Goal: Task Accomplishment & Management: Complete application form

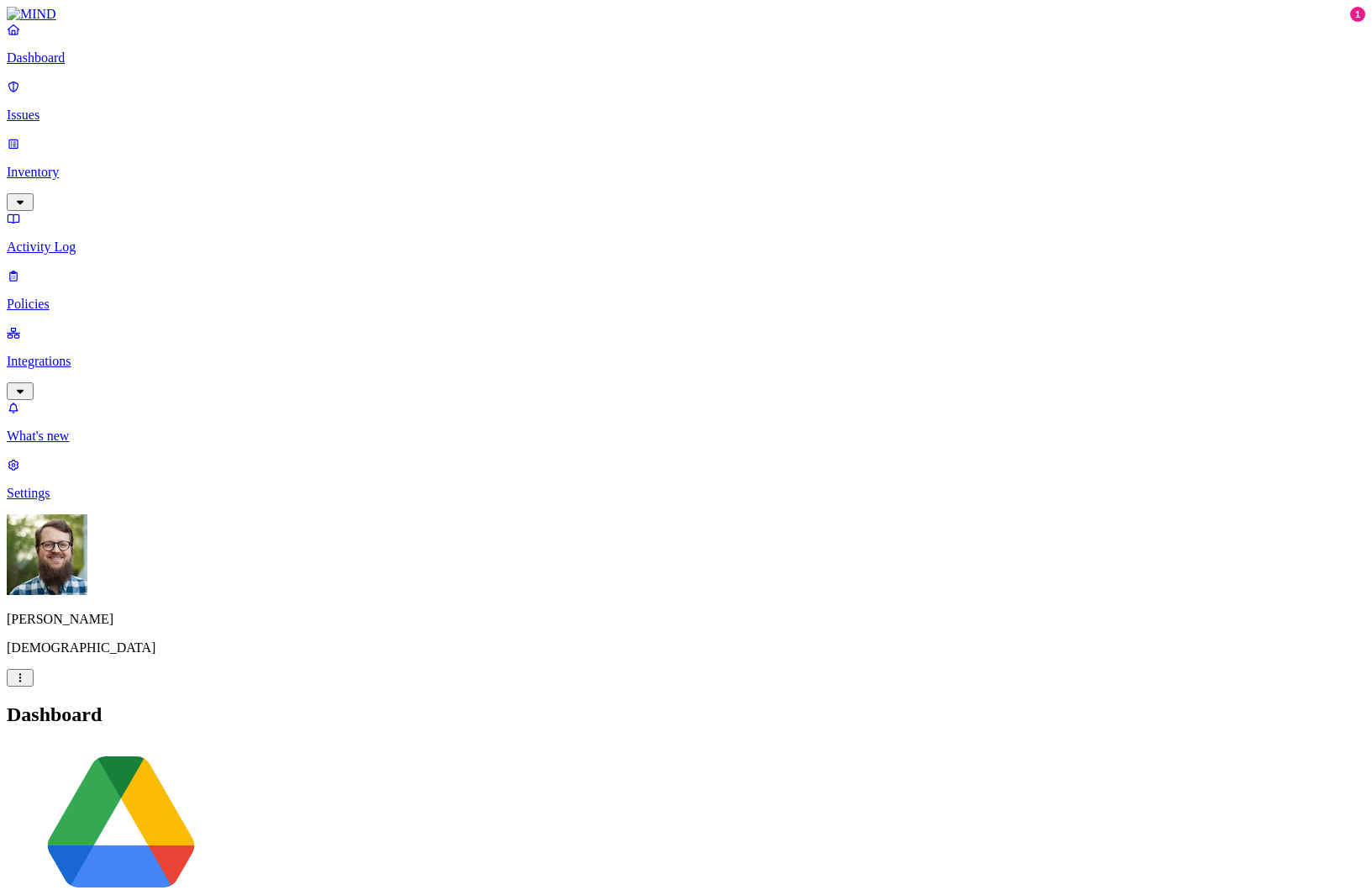
click at [76, 354] on p "Integrations" at bounding box center [686, 361] width 1359 height 15
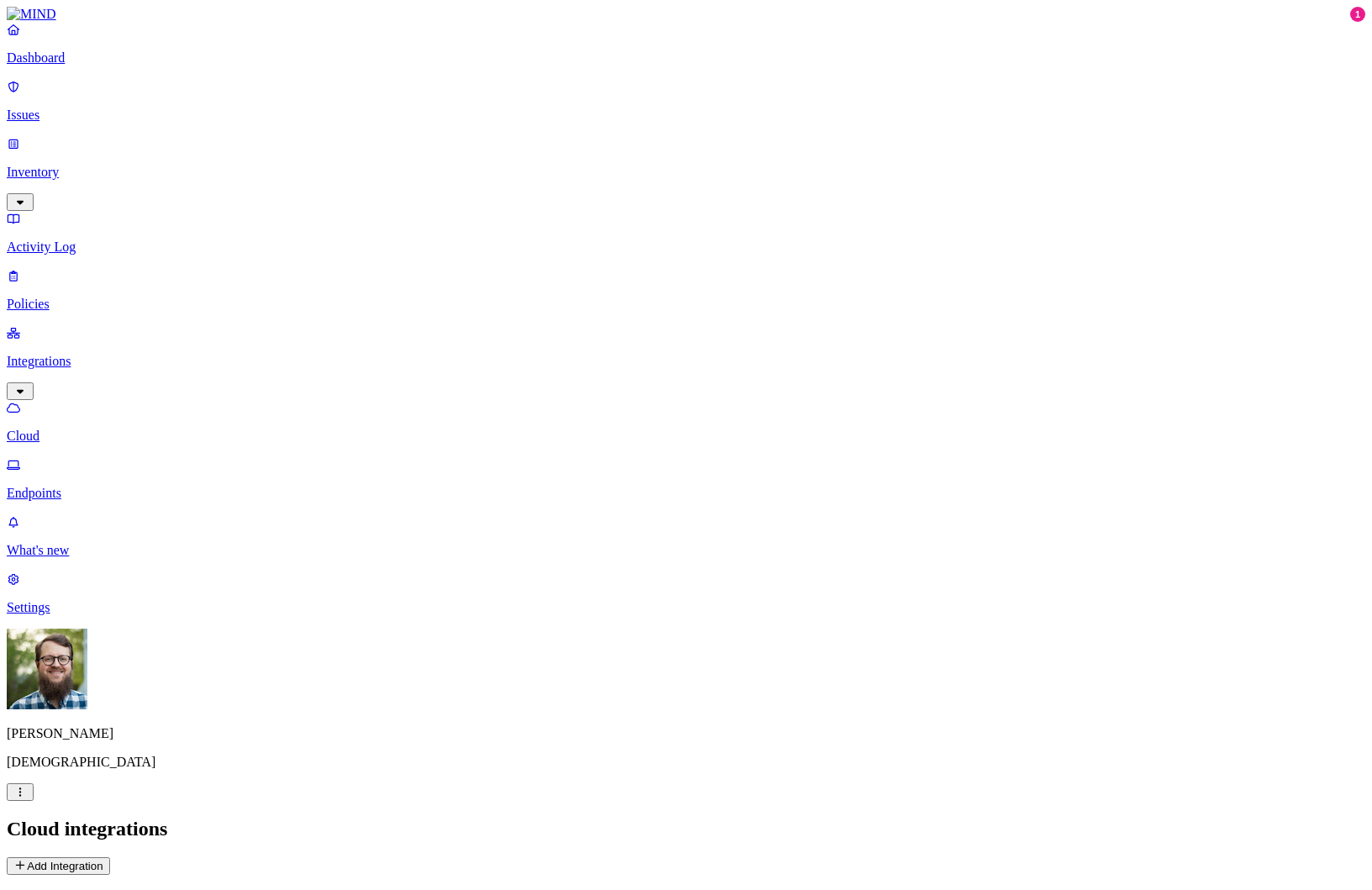
click at [90, 268] on link "Policies" at bounding box center [686, 290] width 1359 height 44
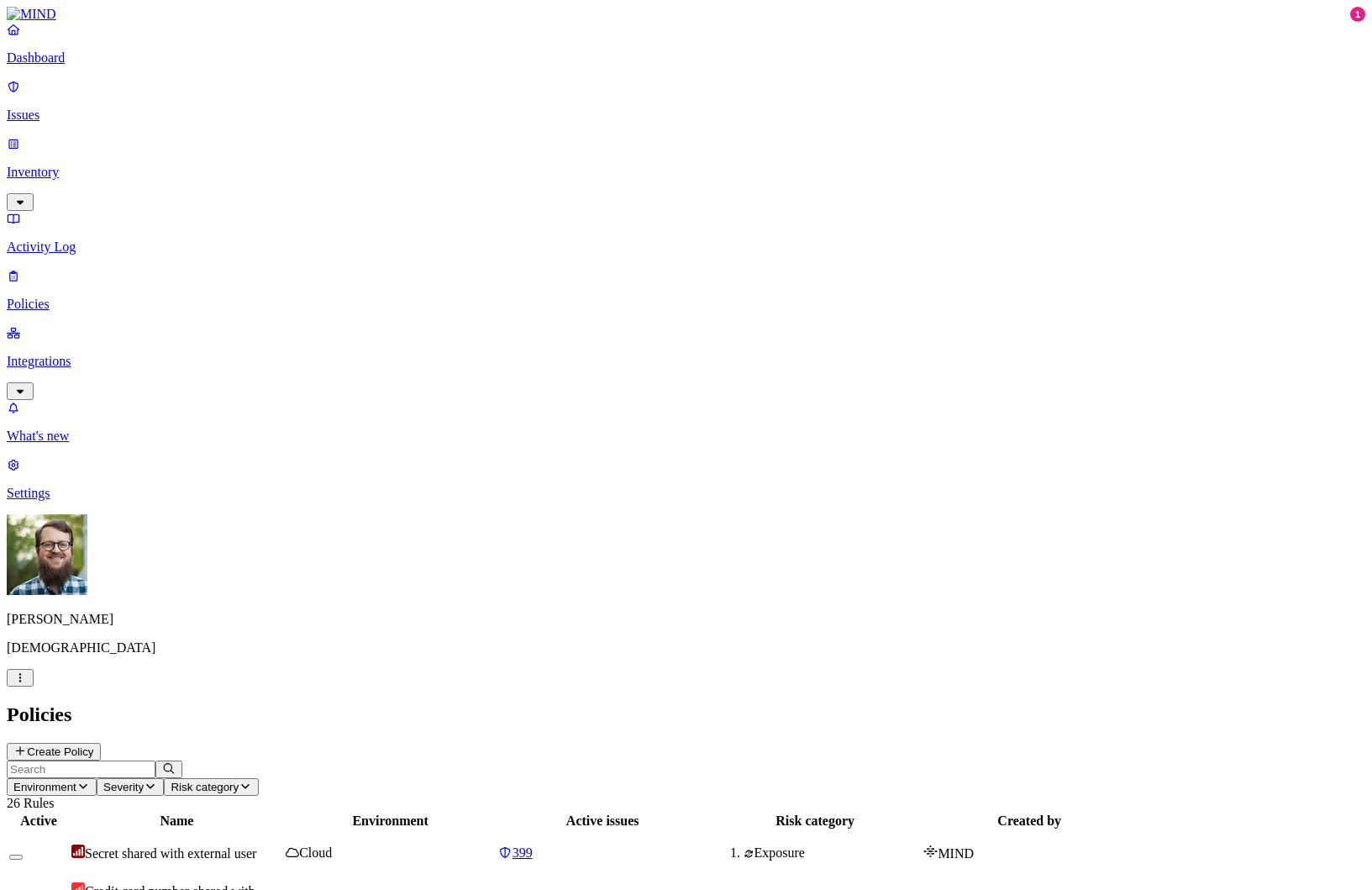
click at [89, 240] on p "Activity Log" at bounding box center [686, 247] width 1359 height 15
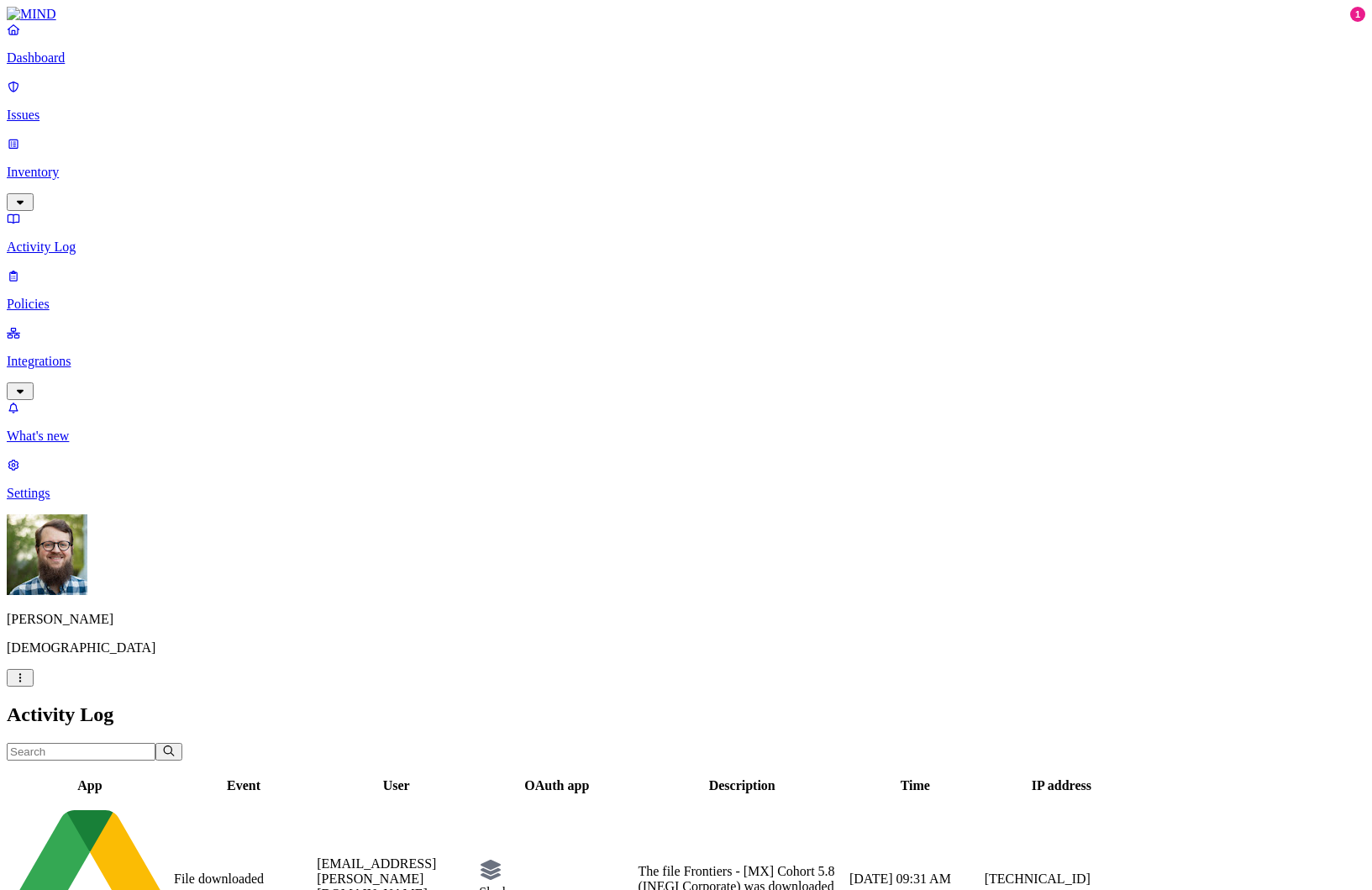
scroll to position [281, 0]
click at [62, 354] on p "Integrations" at bounding box center [686, 361] width 1359 height 15
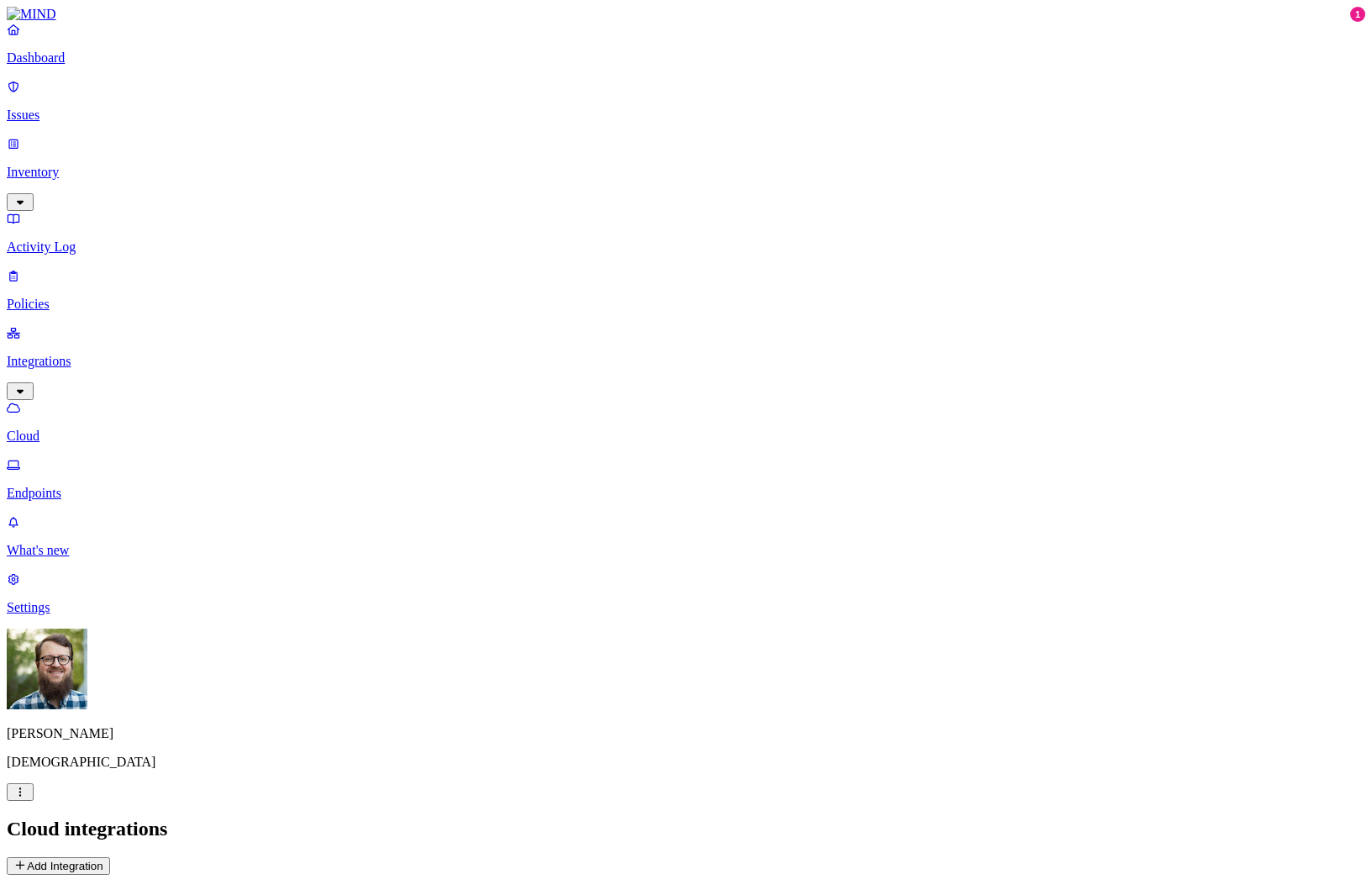
click at [56, 457] on link "Endpoints" at bounding box center [686, 479] width 1359 height 44
click at [71, 296] on p "Policies" at bounding box center [686, 303] width 1359 height 15
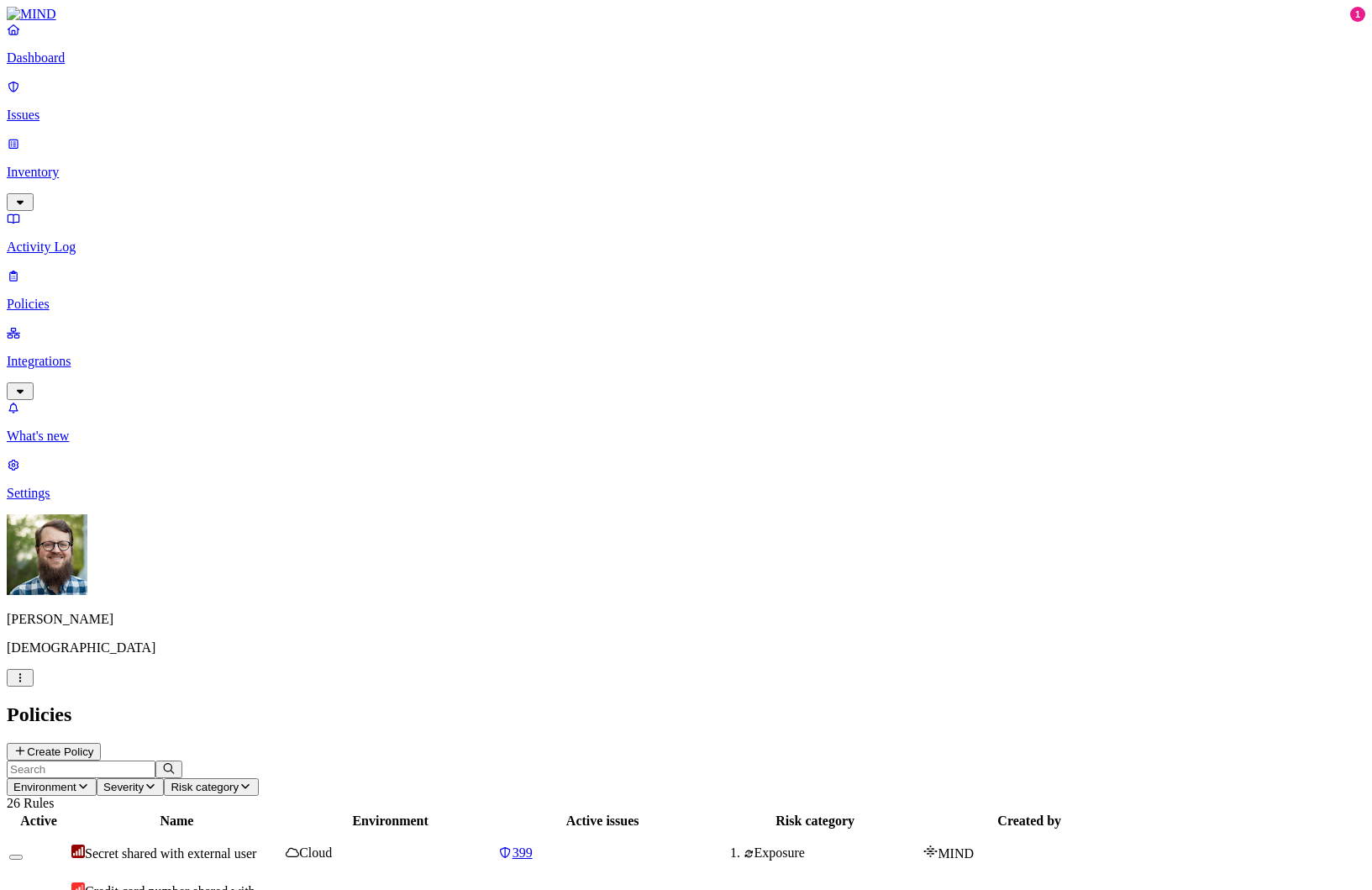
click at [116, 472] on nav "Dashboard Issues Inventory Activity Log Policies Integrations What's new 1 Sett…" at bounding box center [686, 261] width 1359 height 479
click at [130, 108] on p "Issues" at bounding box center [686, 115] width 1359 height 15
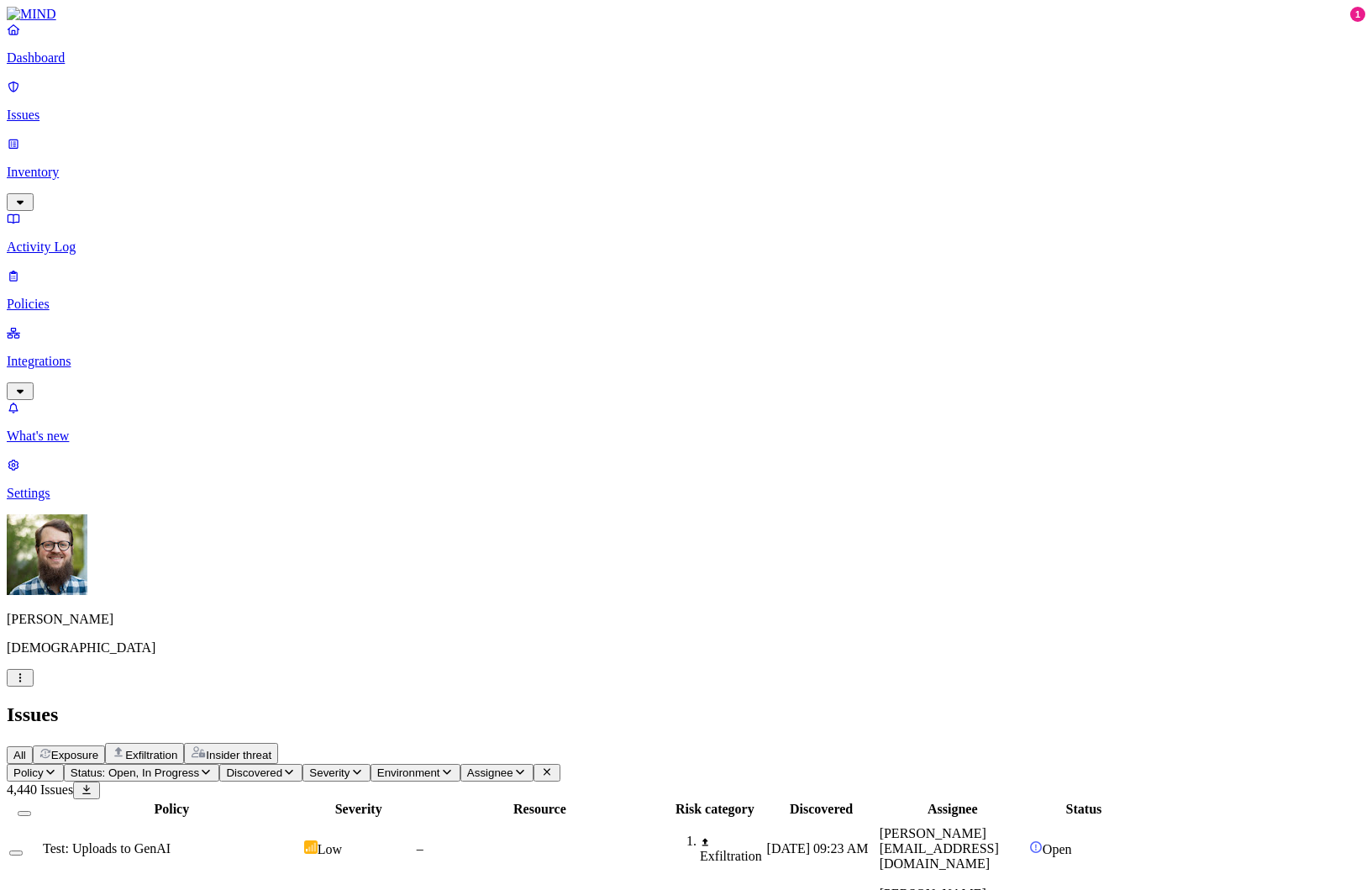
click at [68, 65] on p "Dashboard" at bounding box center [686, 57] width 1359 height 15
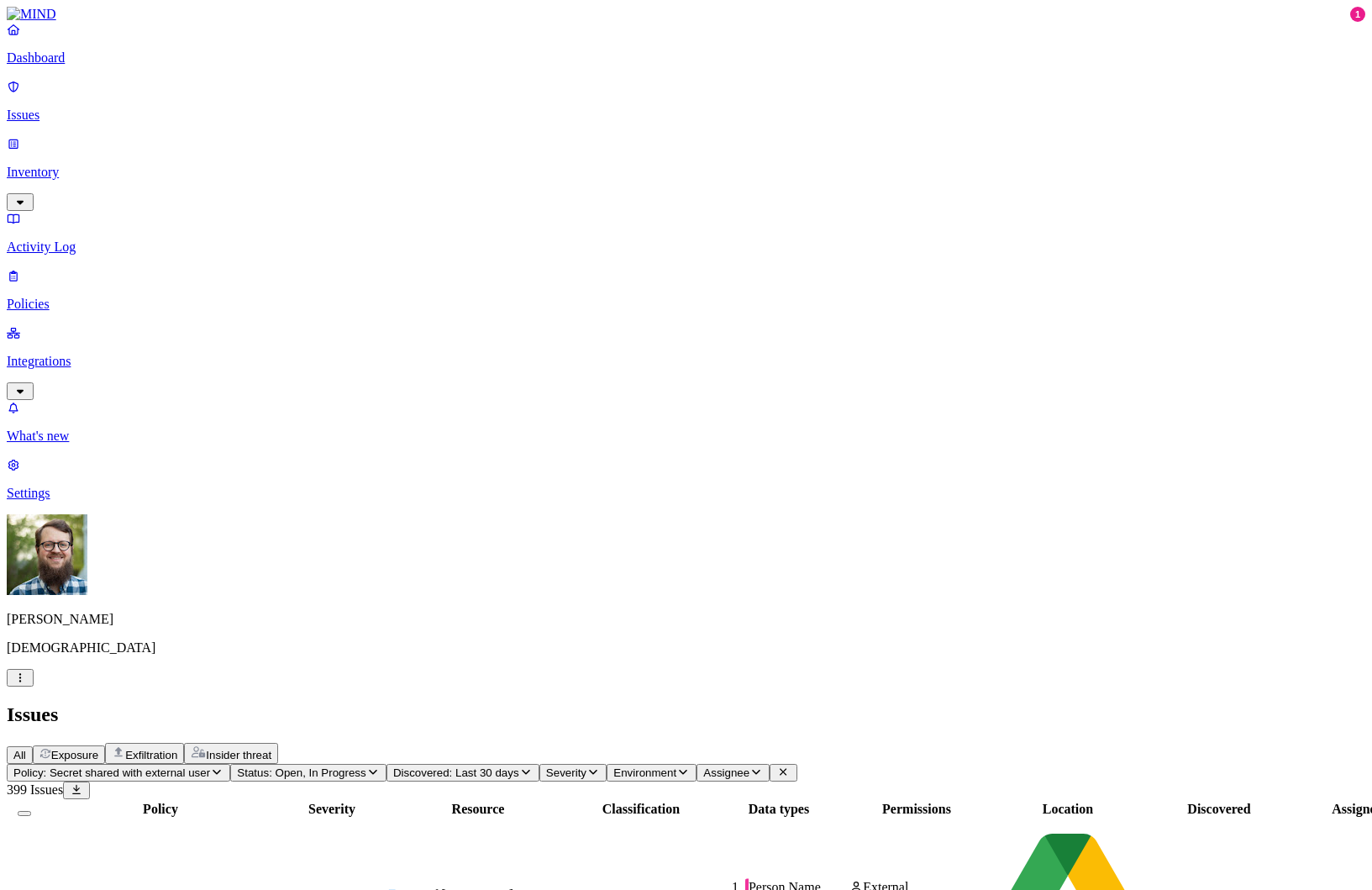
drag, startPoint x: 1191, startPoint y: 583, endPoint x: 1025, endPoint y: 591, distance: 166.2
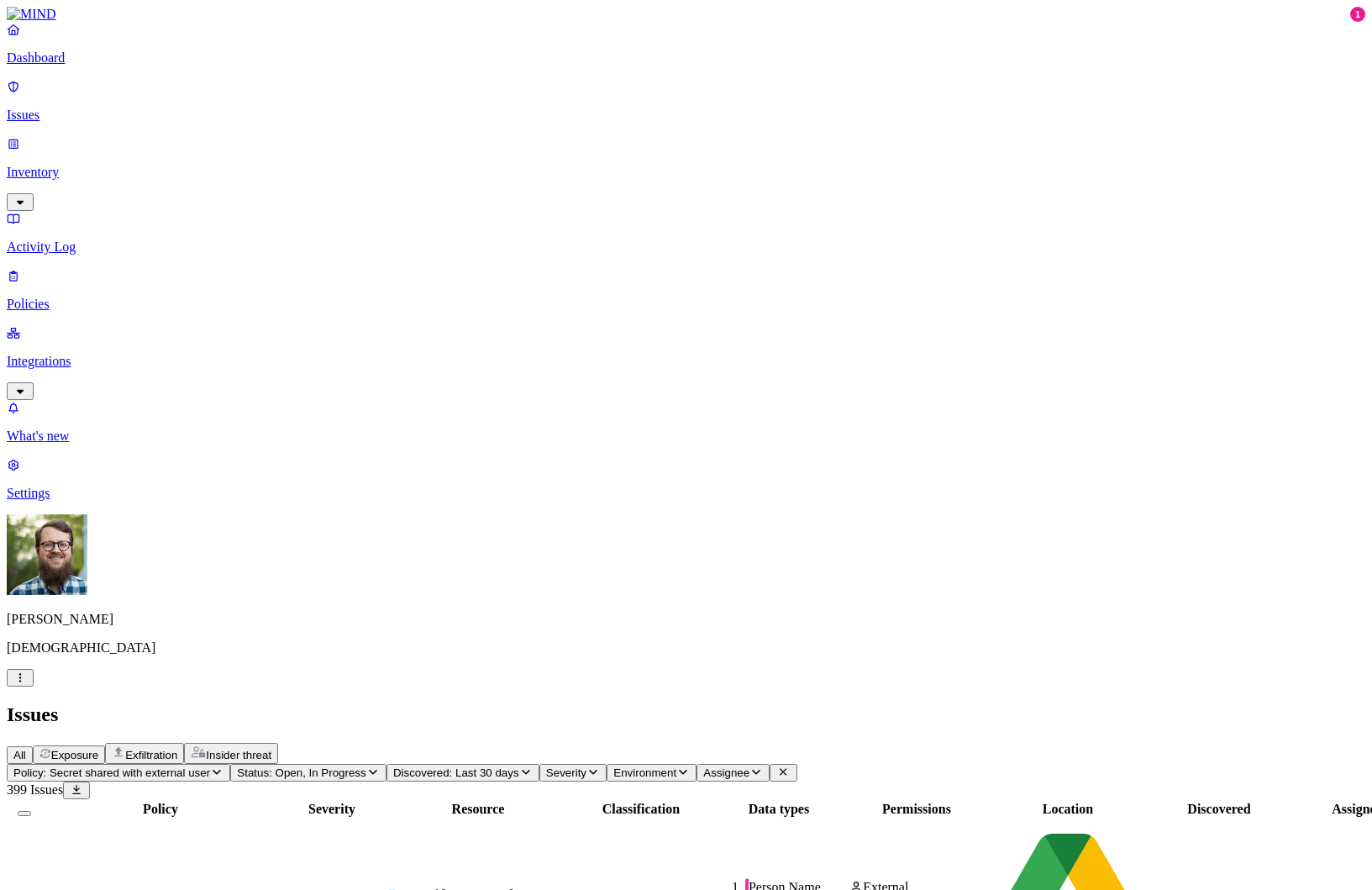
click at [126, 501] on p "Settings" at bounding box center [686, 493] width 1359 height 15
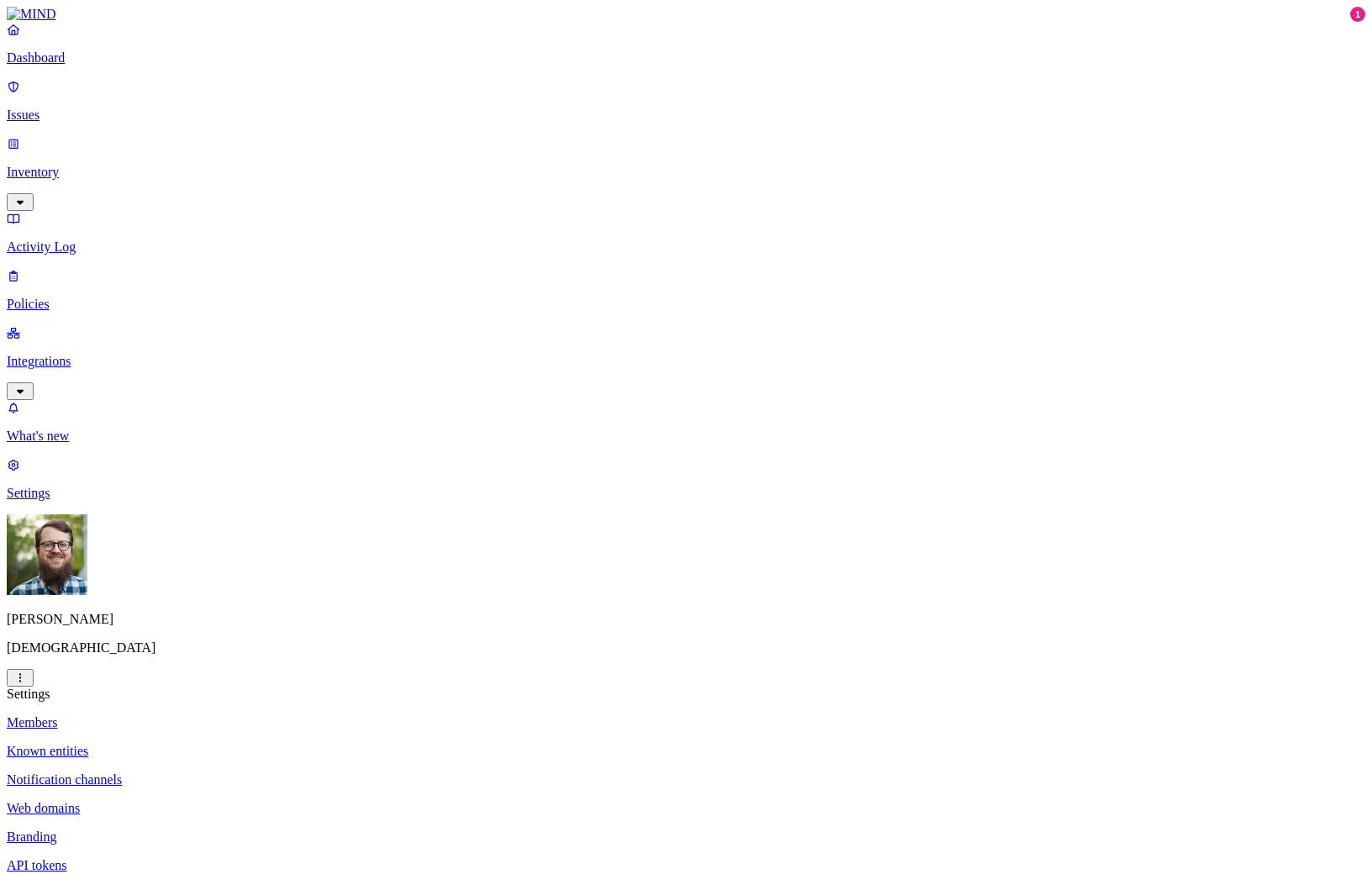
click at [302, 744] on p "Known entities" at bounding box center [686, 751] width 1359 height 15
click at [93, 268] on link "Policies" at bounding box center [686, 290] width 1359 height 44
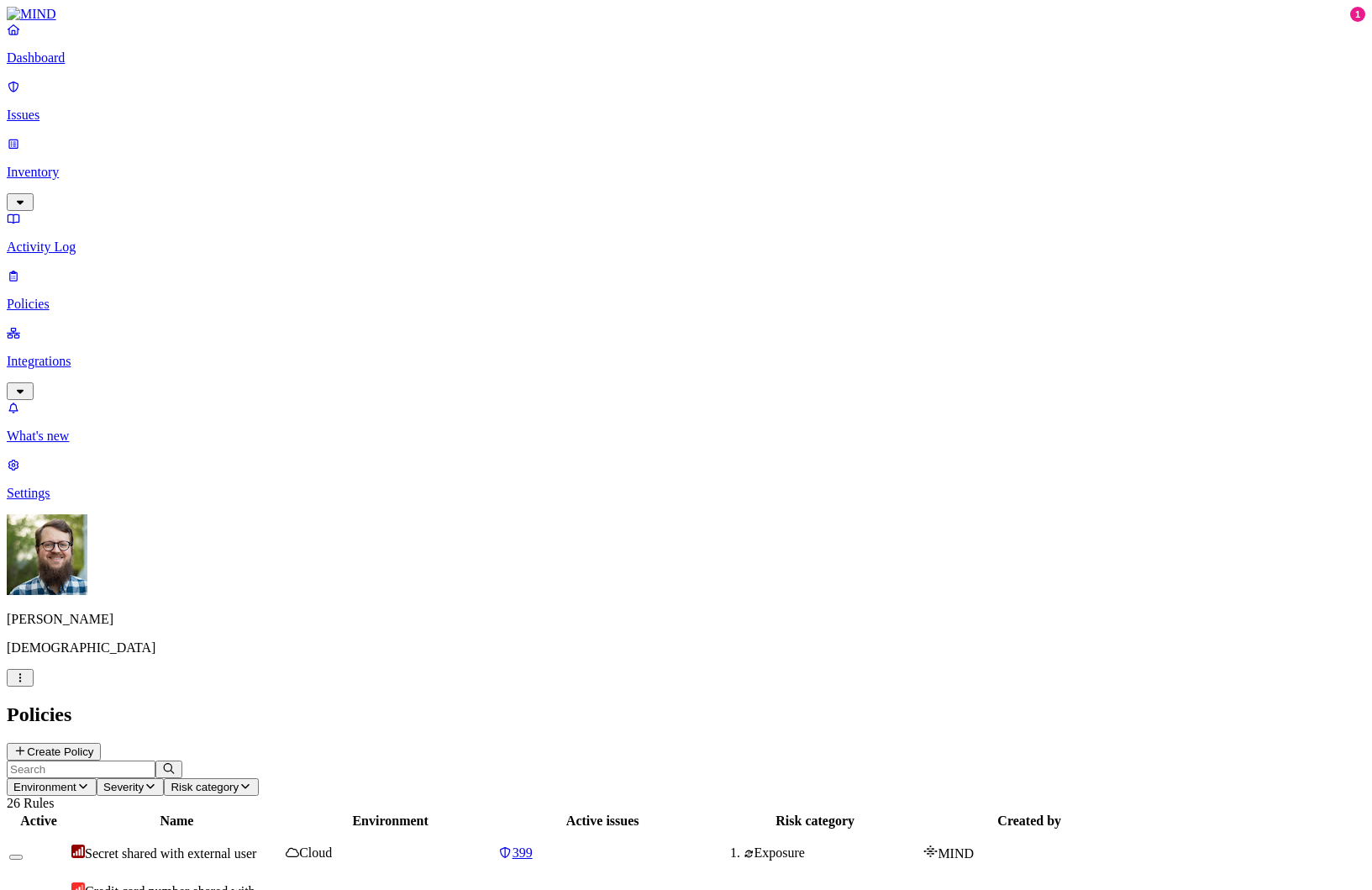
click at [80, 211] on link "Activity Log" at bounding box center [686, 233] width 1359 height 44
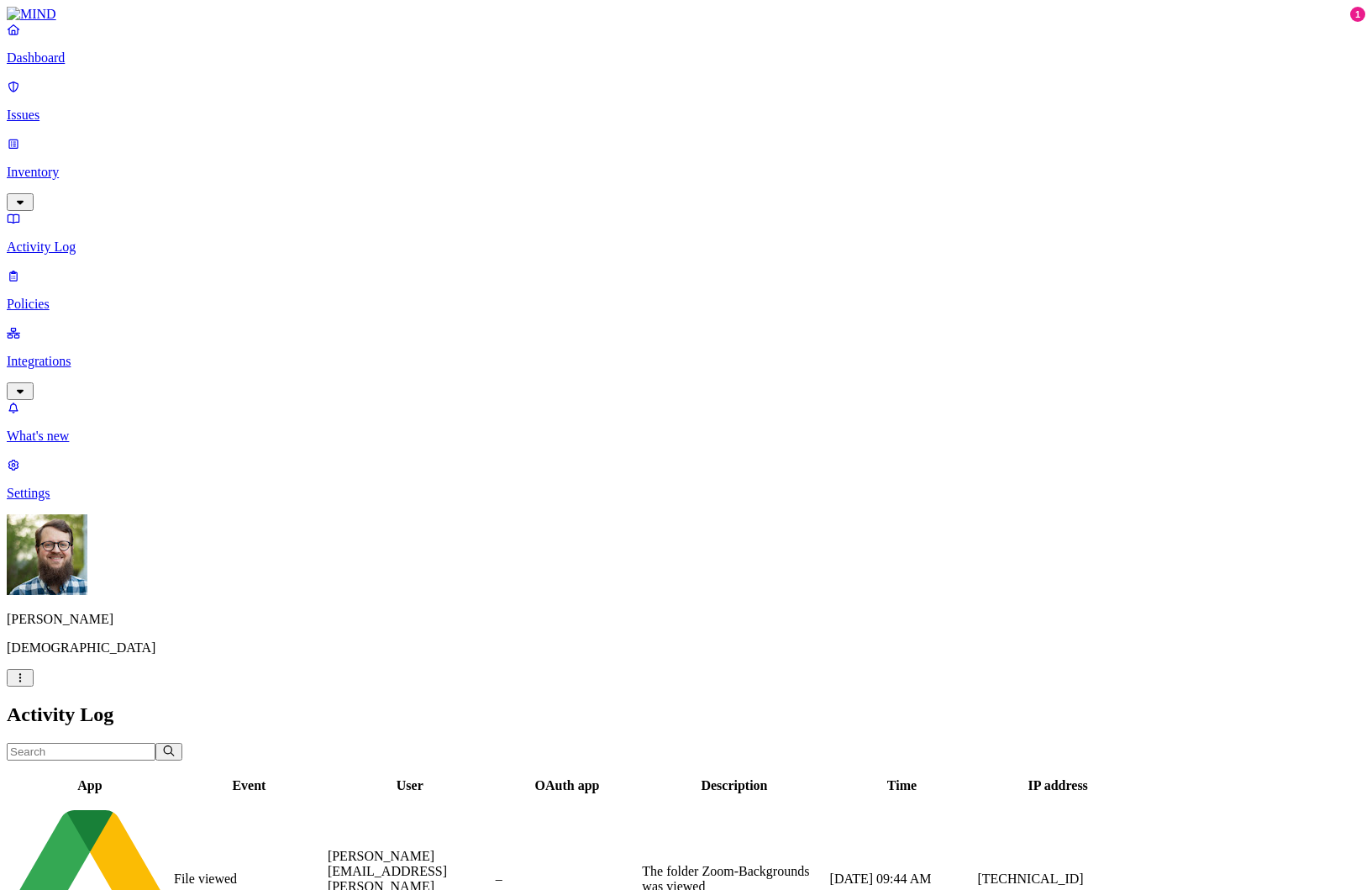
click at [83, 87] on div "Dashboard Issues Inventory Activity Log Policies Integrations" at bounding box center [686, 211] width 1359 height 378
click at [63, 268] on link "Policies" at bounding box center [686, 290] width 1359 height 44
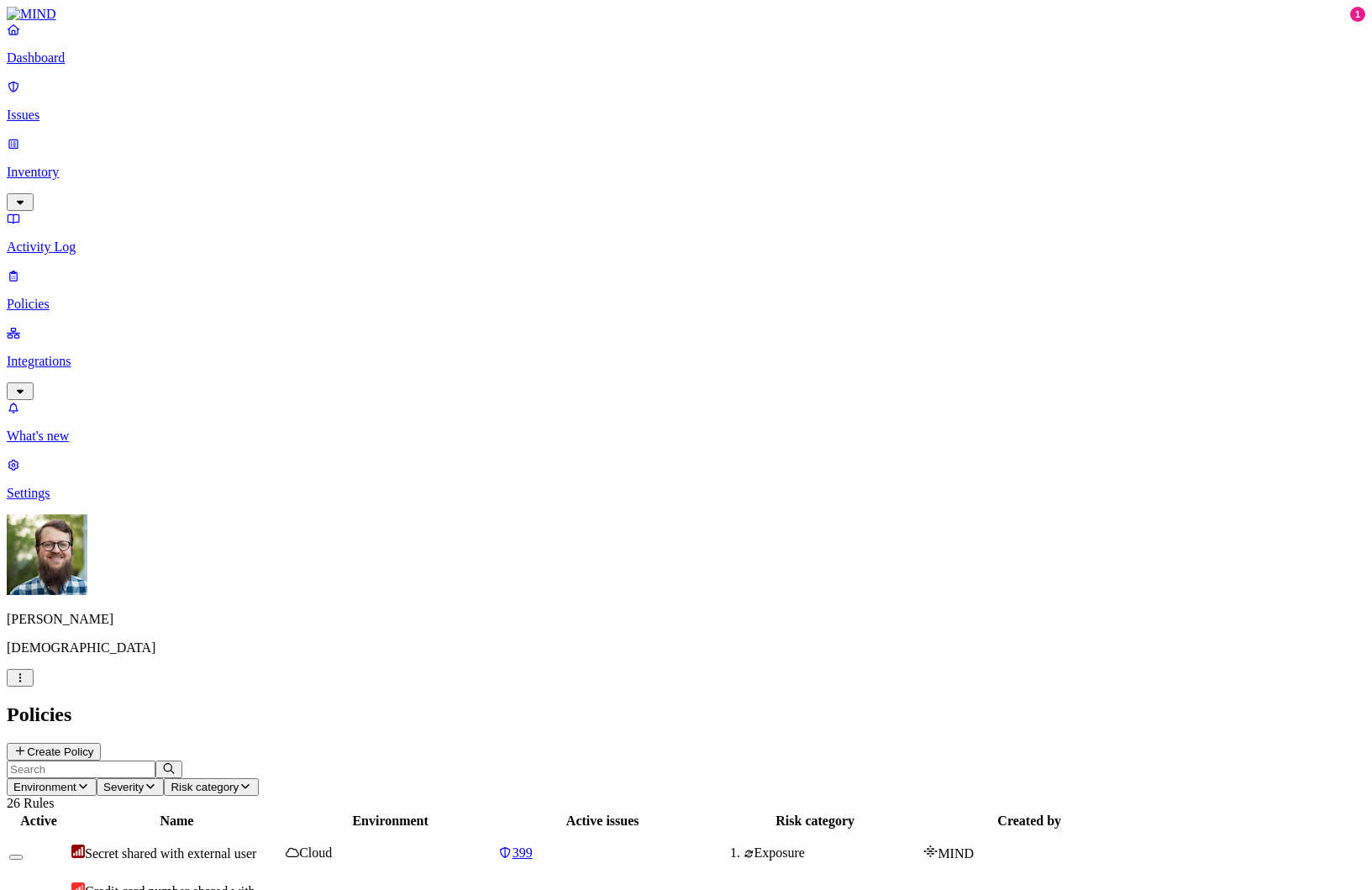
click at [101, 743] on button "Create Policy" at bounding box center [54, 752] width 94 height 18
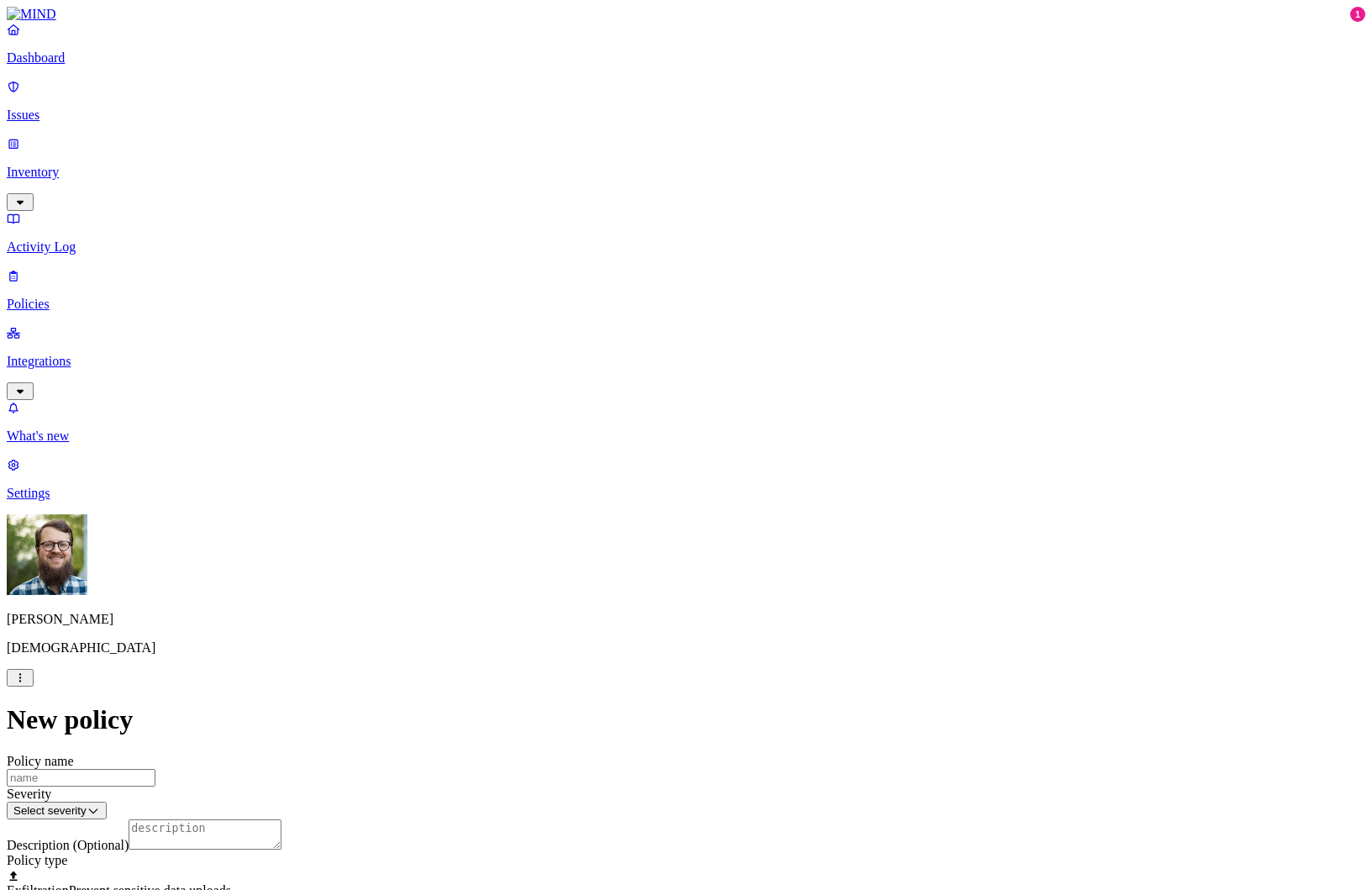
scroll to position [168, 0]
click at [605, 594] on label "Classification" at bounding box center [604, 587] width 74 height 14
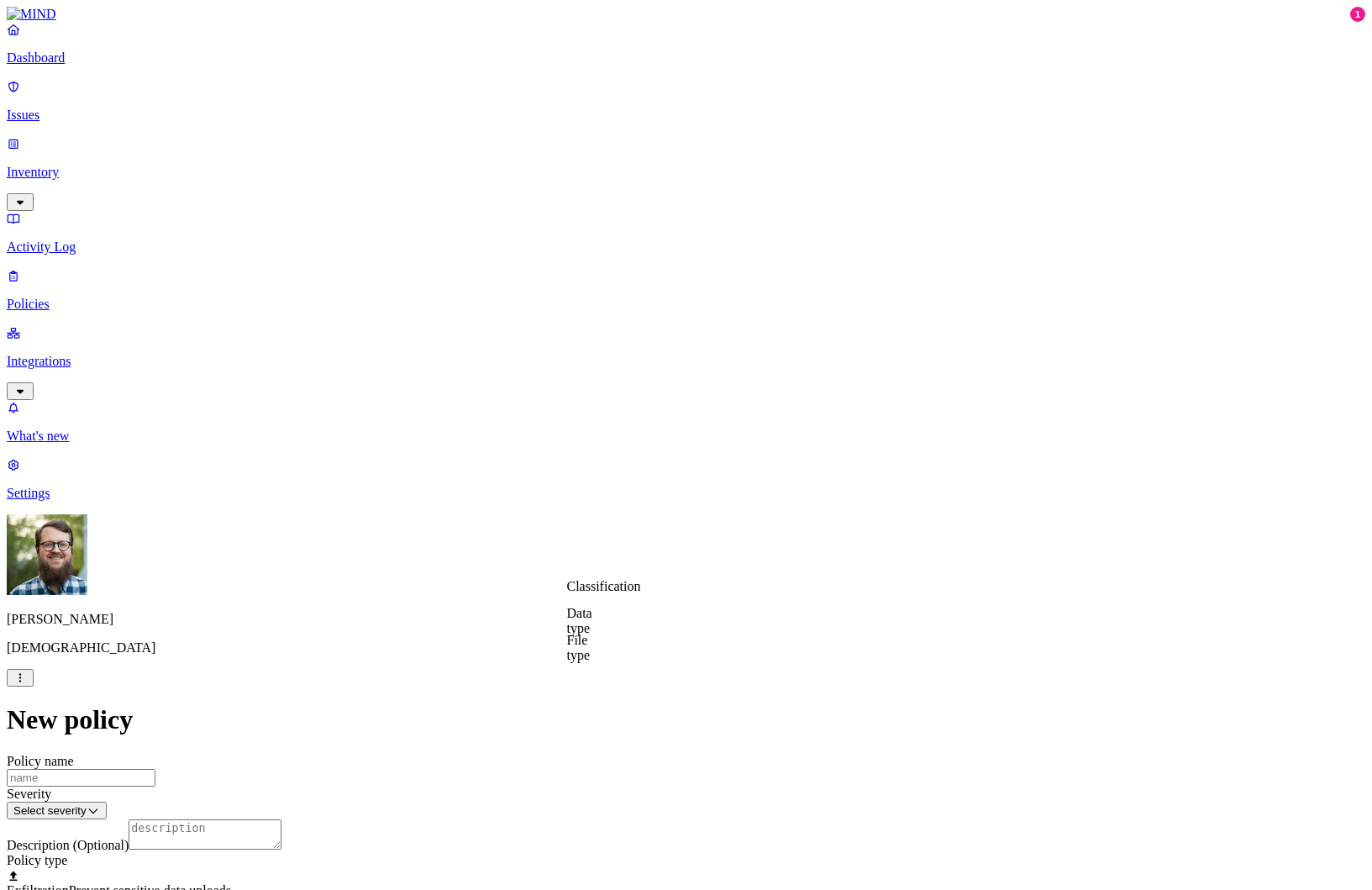
click at [593, 625] on label "Data type" at bounding box center [579, 620] width 26 height 29
click at [591, 651] on label "File type" at bounding box center [578, 647] width 24 height 29
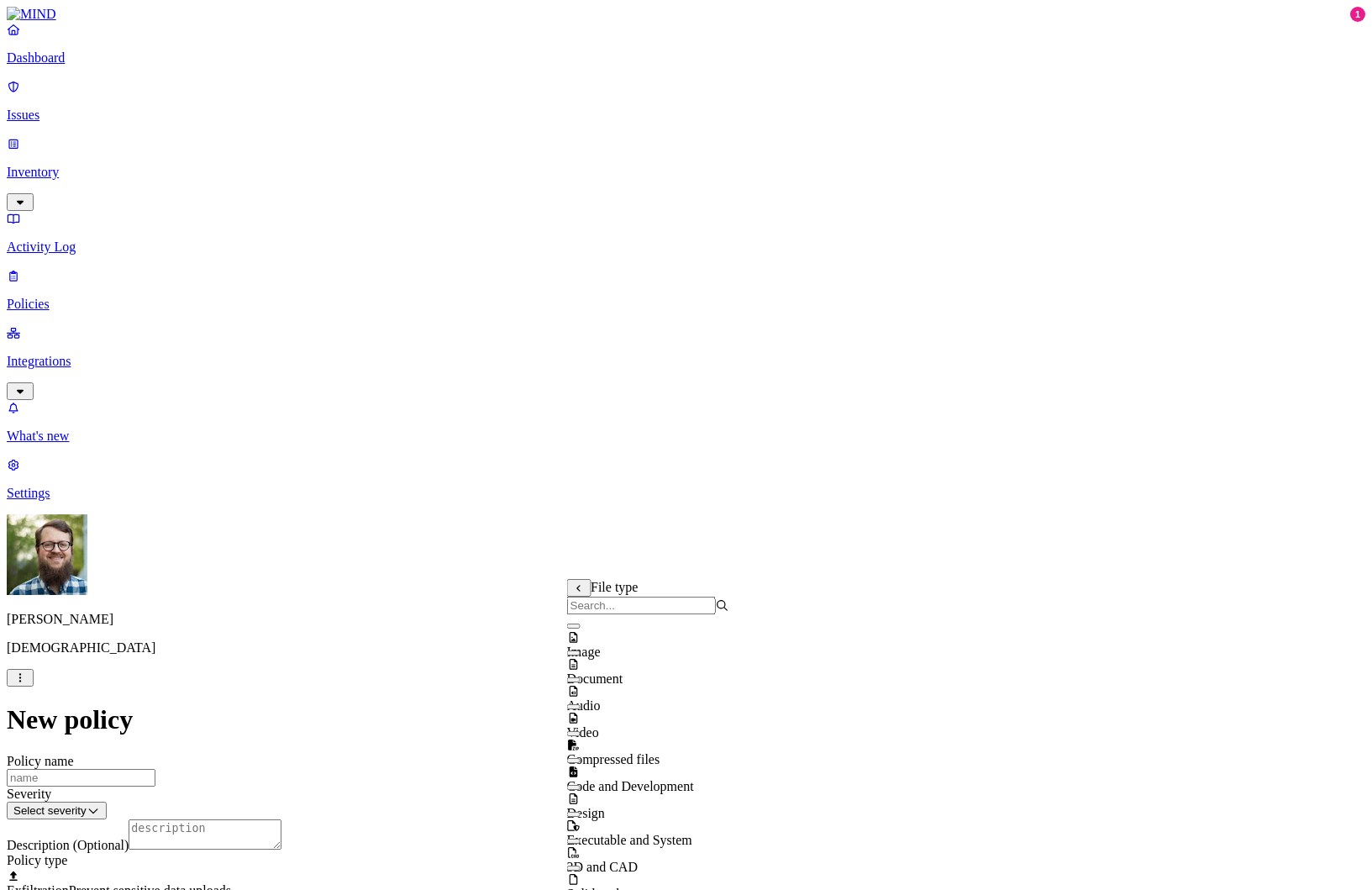
scroll to position [26, 0]
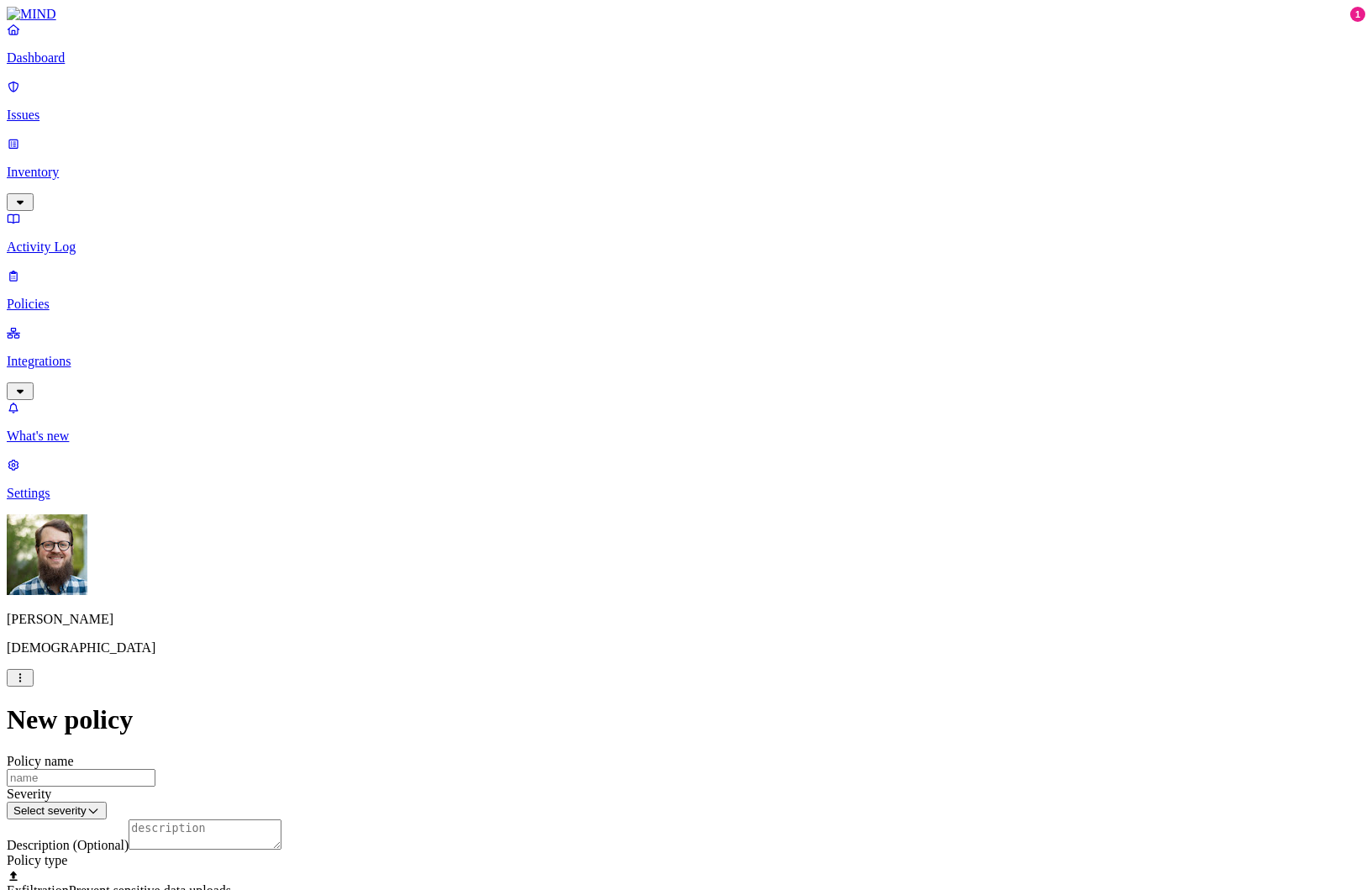
click at [636, 499] on label "Classification" at bounding box center [604, 492] width 74 height 14
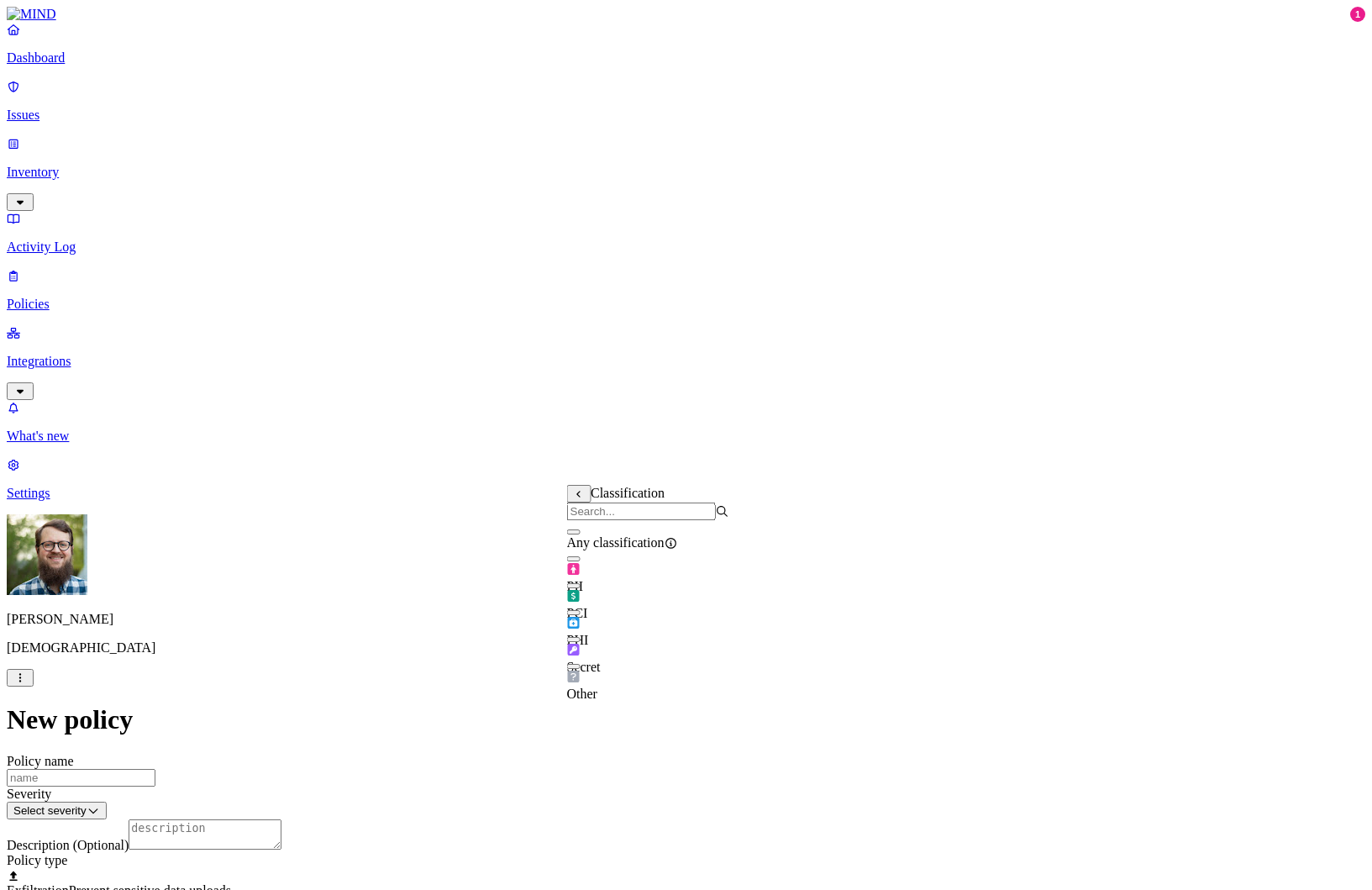
click at [598, 687] on span "Other" at bounding box center [582, 694] width 30 height 14
click at [598, 689] on span "Other" at bounding box center [582, 696] width 30 height 14
click at [581, 495] on icon at bounding box center [579, 495] width 11 height 9
drag, startPoint x: 691, startPoint y: 403, endPoint x: 695, endPoint y: 669, distance: 266.0
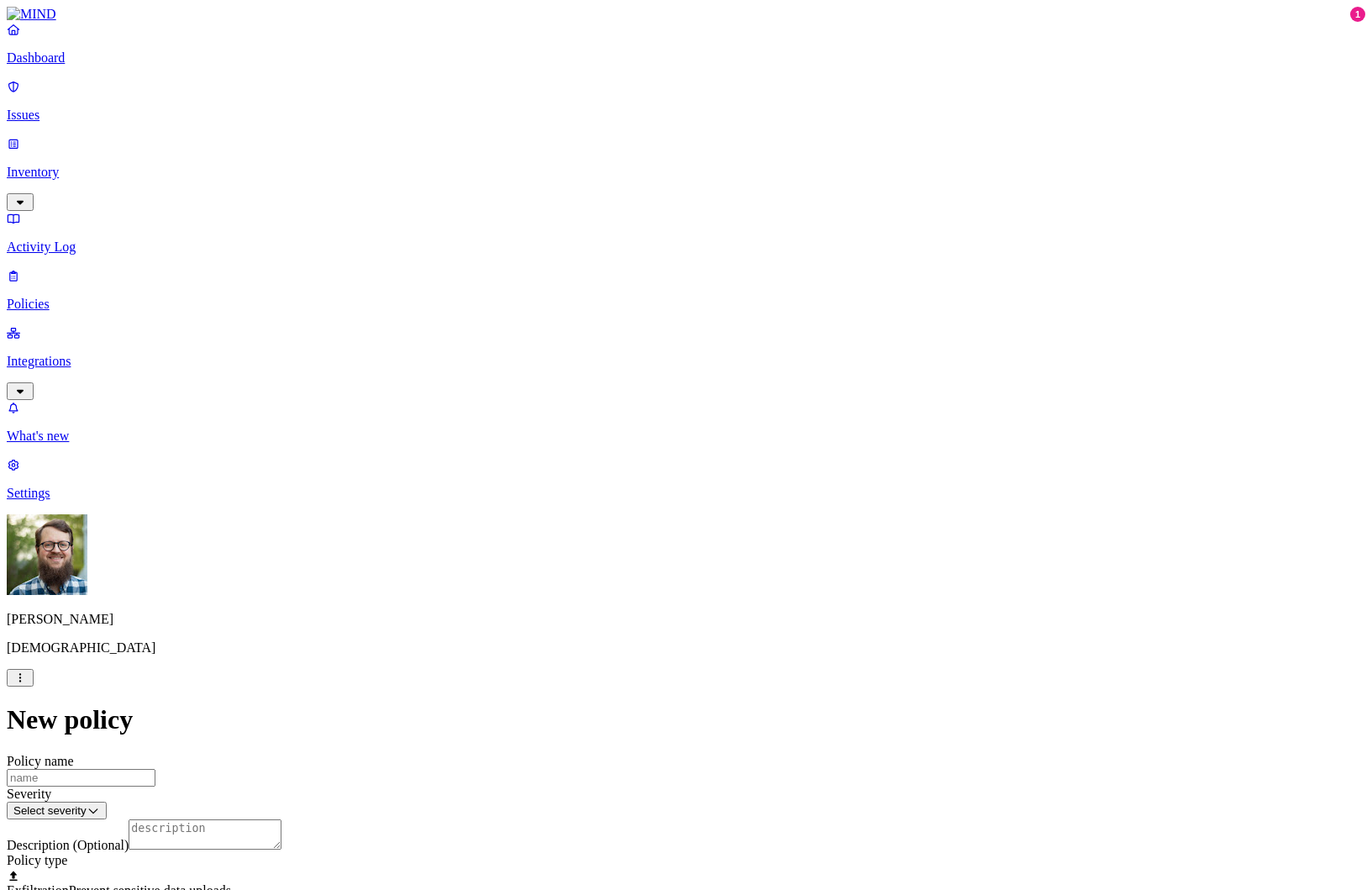
click at [646, 572] on label "Web Category" at bounding box center [622, 570] width 49 height 29
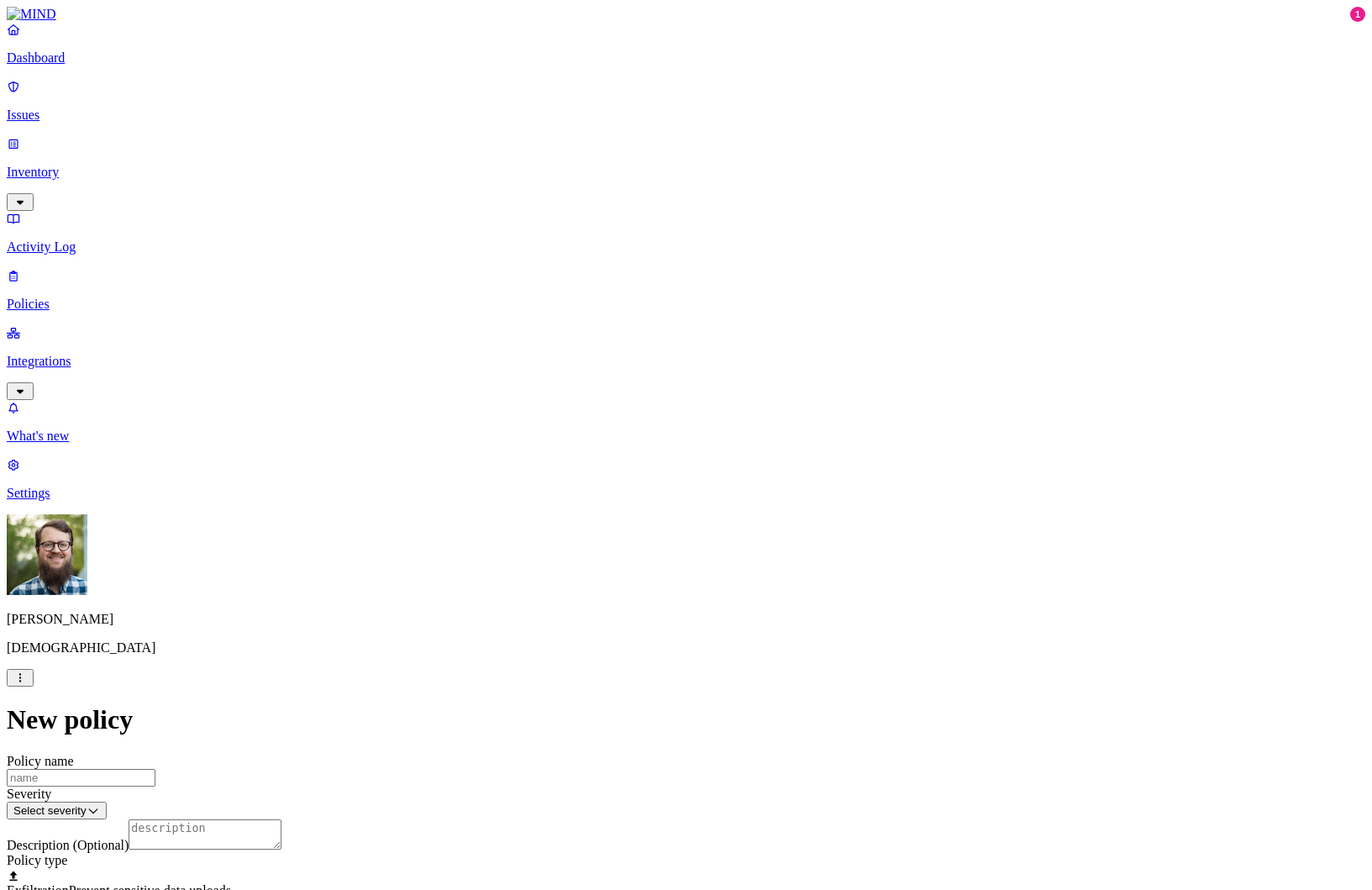
drag, startPoint x: 481, startPoint y: 349, endPoint x: 481, endPoint y: 359, distance: 10.0
drag, startPoint x: 578, startPoint y: 564, endPoint x: 669, endPoint y: 697, distance: 161.2
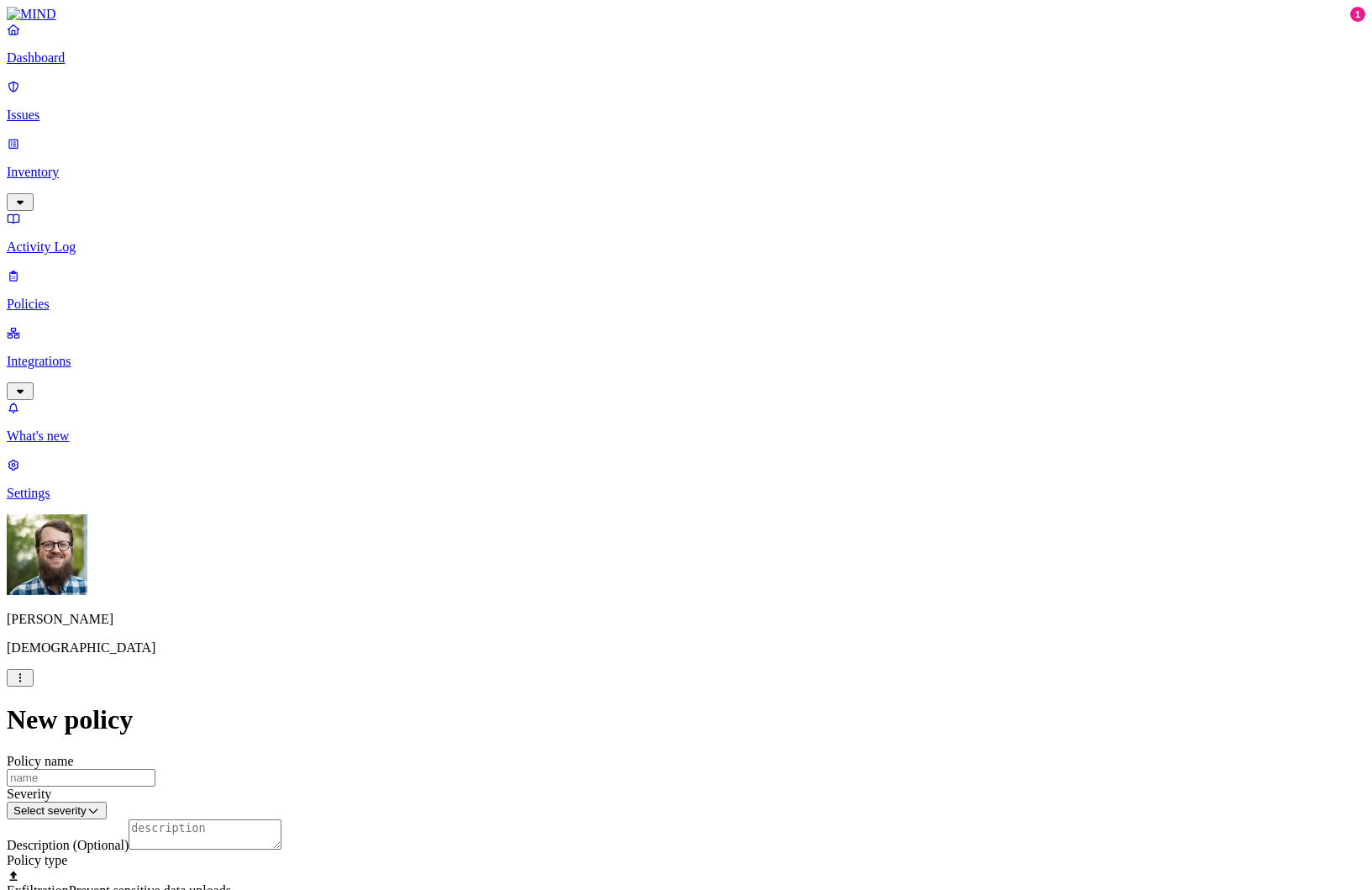
drag, startPoint x: 669, startPoint y: 697, endPoint x: 715, endPoint y: 325, distance: 374.8
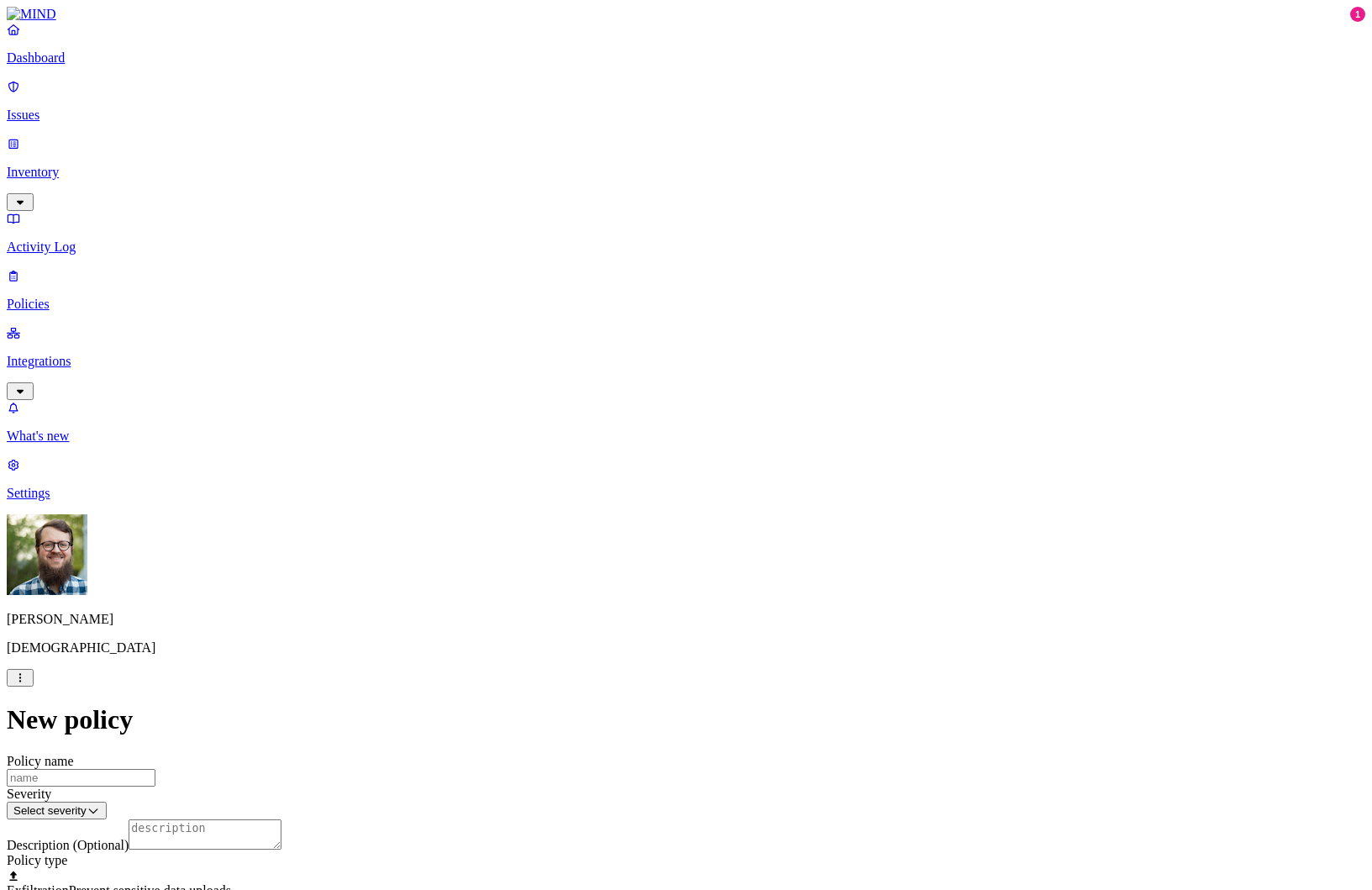
drag, startPoint x: 715, startPoint y: 325, endPoint x: 706, endPoint y: 686, distance: 361.1
drag, startPoint x: 706, startPoint y: 686, endPoint x: 741, endPoint y: 357, distance: 330.9
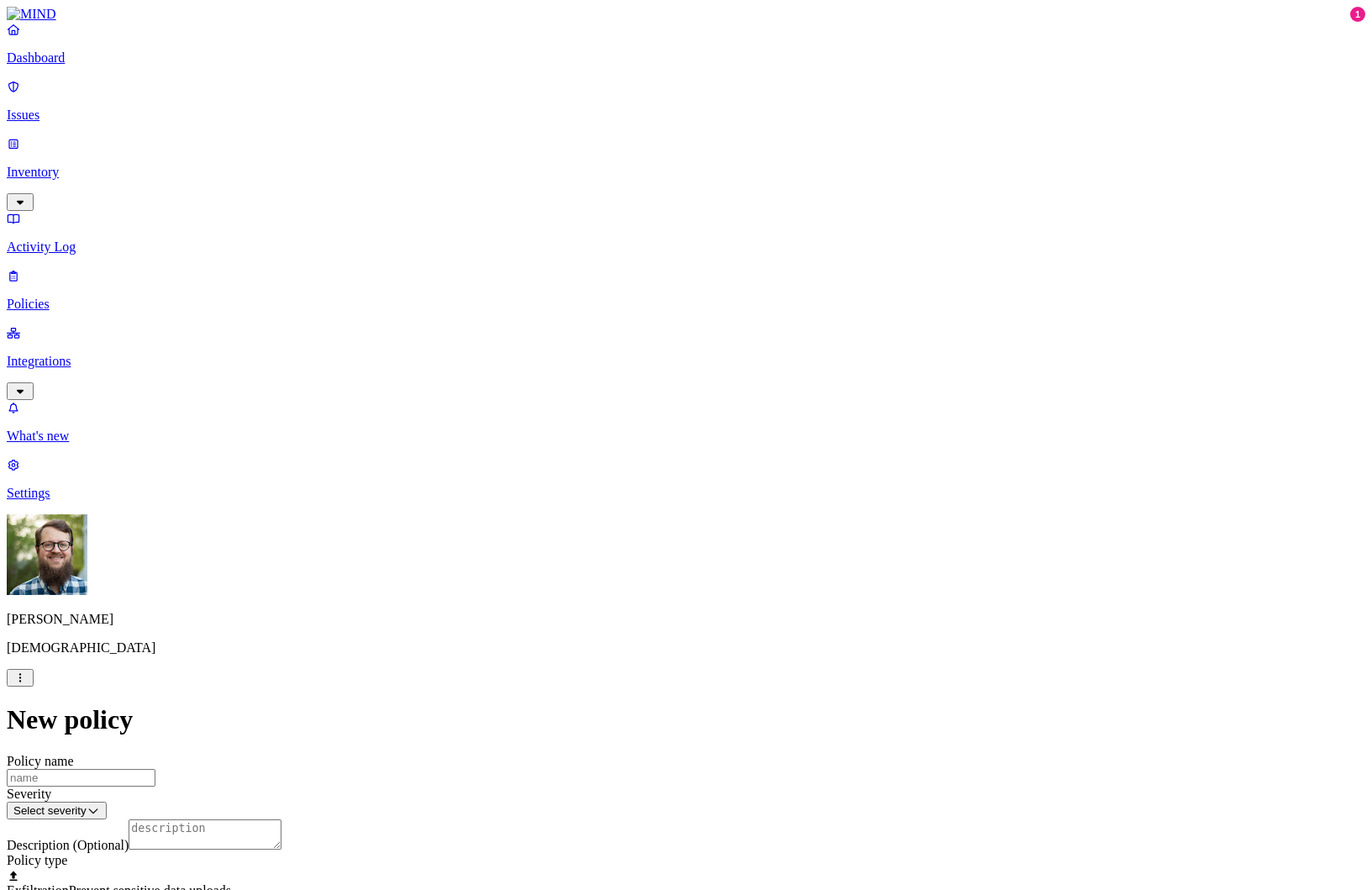
drag, startPoint x: 746, startPoint y: 346, endPoint x: 707, endPoint y: 676, distance: 332.3
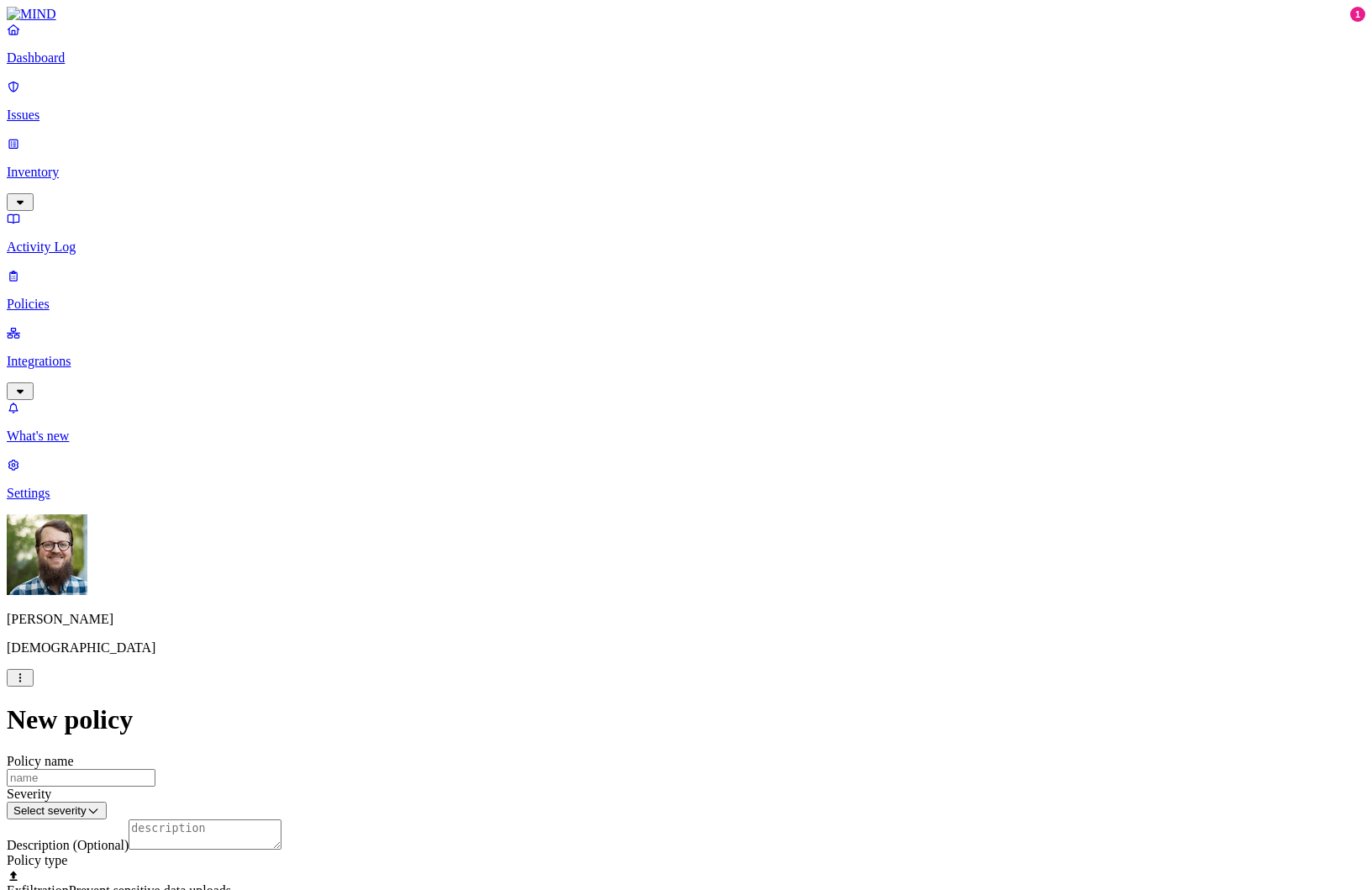
scroll to position [787, 0]
click at [646, 610] on label "Web Category" at bounding box center [622, 599] width 49 height 29
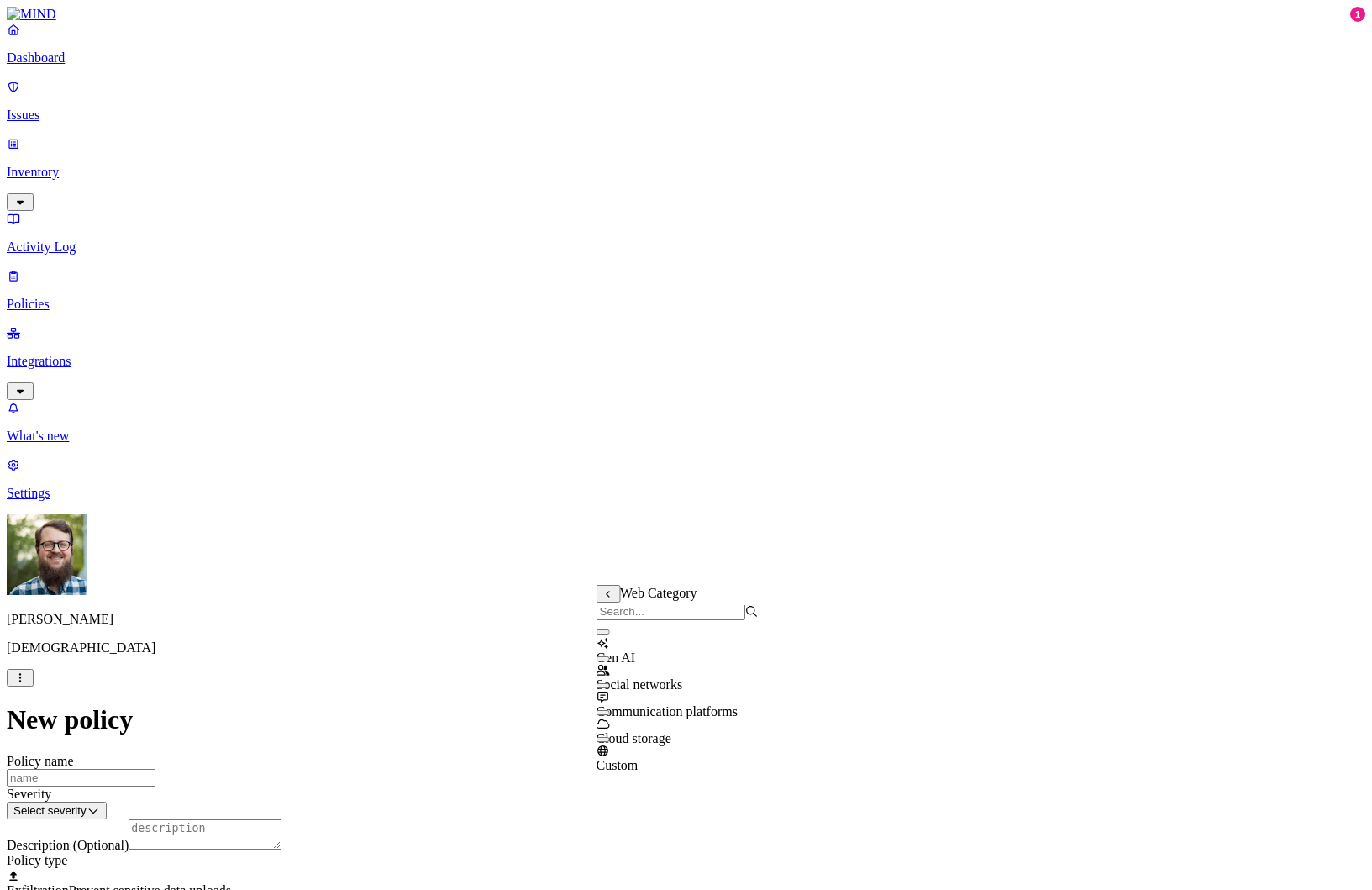
click at [609, 595] on icon at bounding box center [608, 595] width 4 height 7
click at [631, 632] on label "Web Domain" at bounding box center [619, 626] width 44 height 29
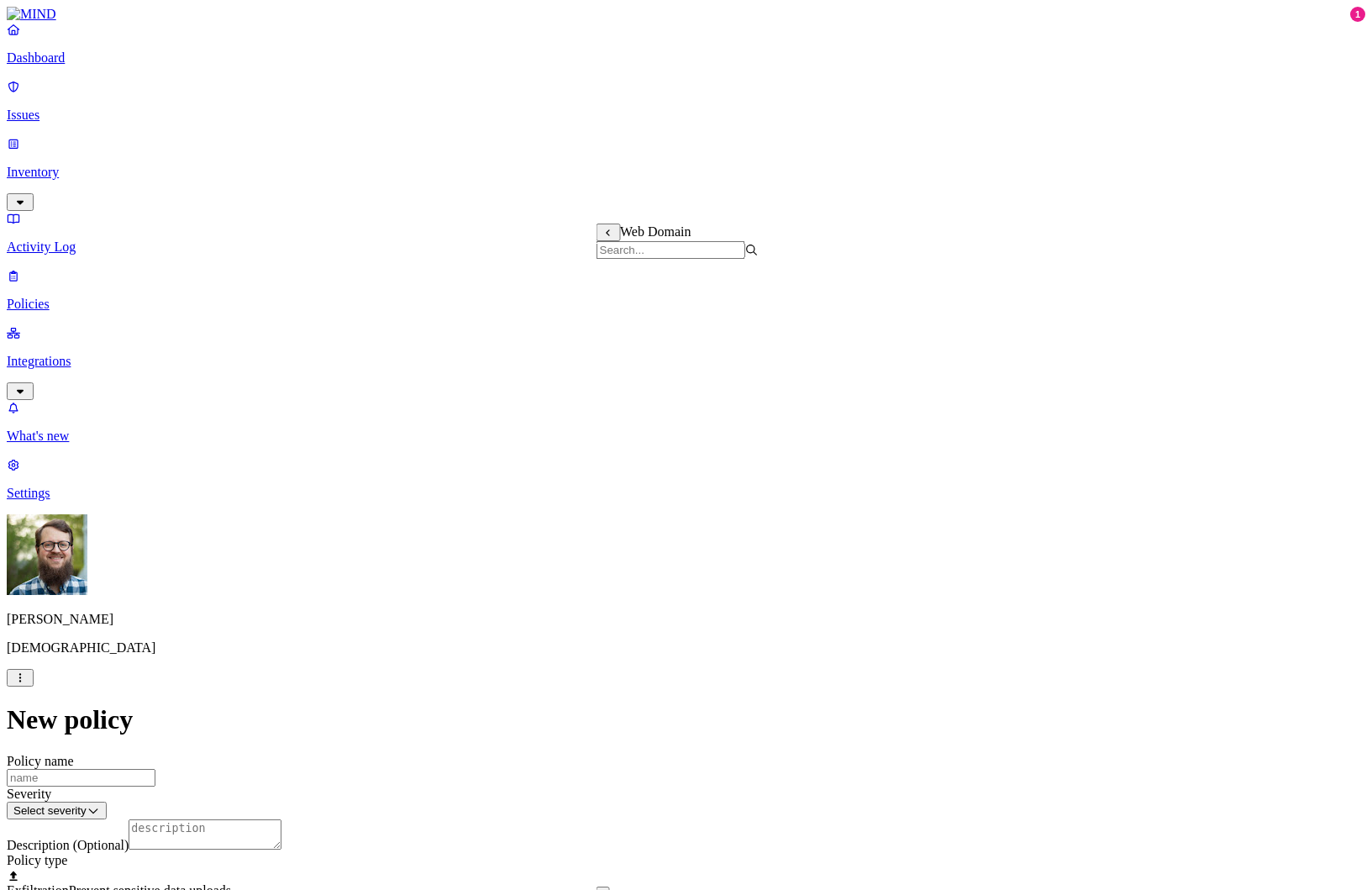
scroll to position [915, 0]
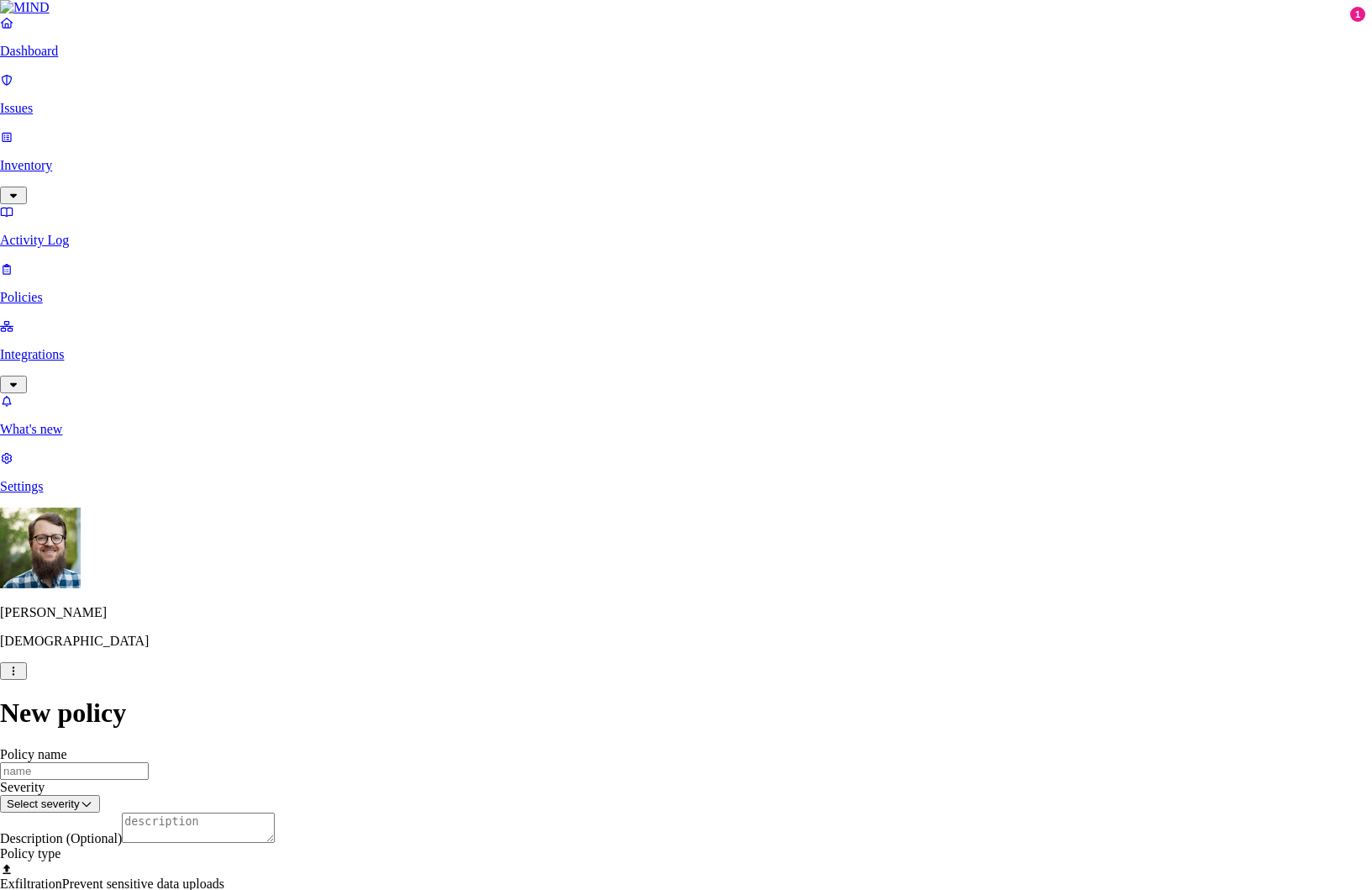
type input "[DOMAIN_NAME]"
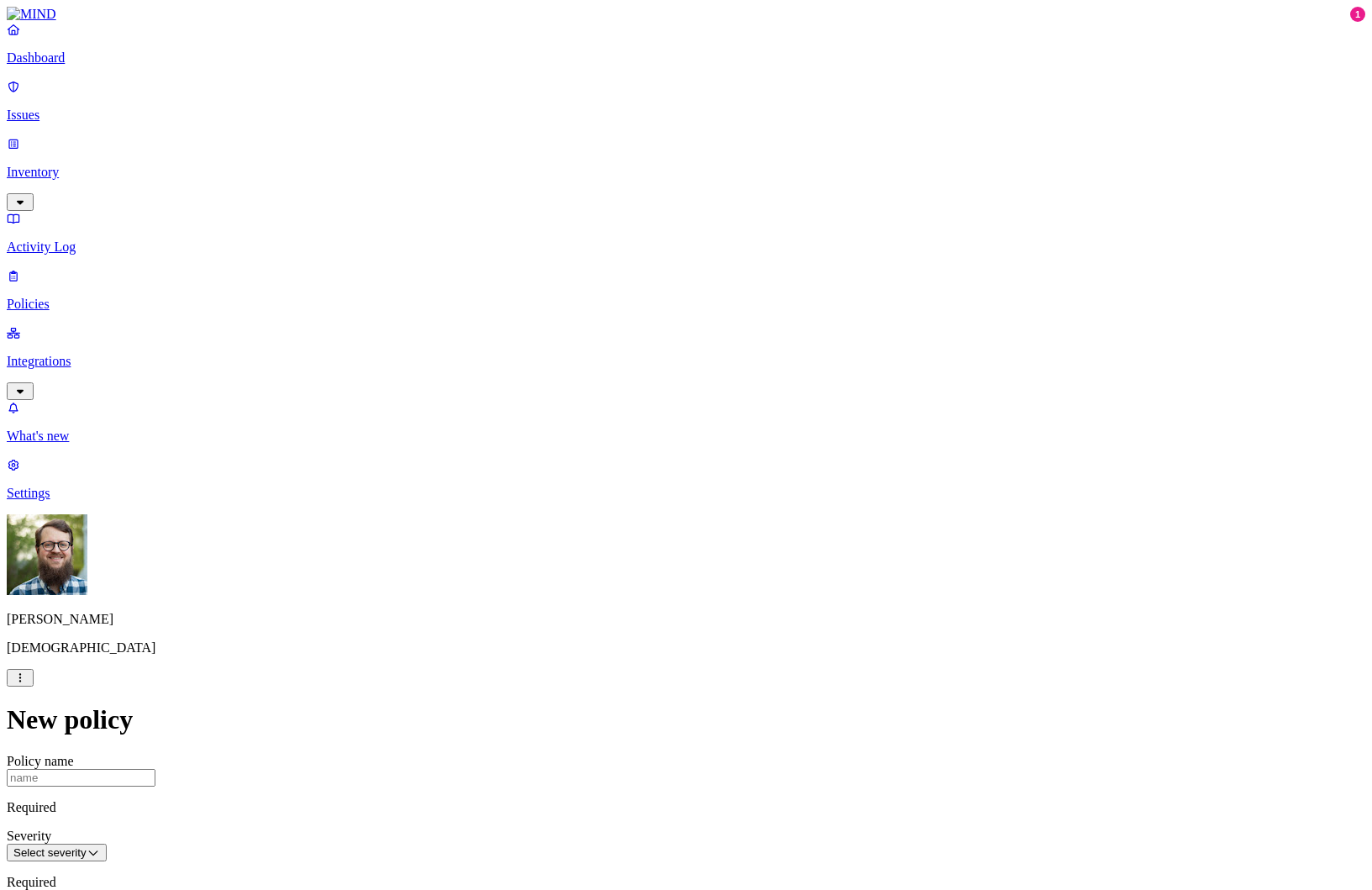
click at [630, 637] on label "Web Domain" at bounding box center [619, 626] width 44 height 29
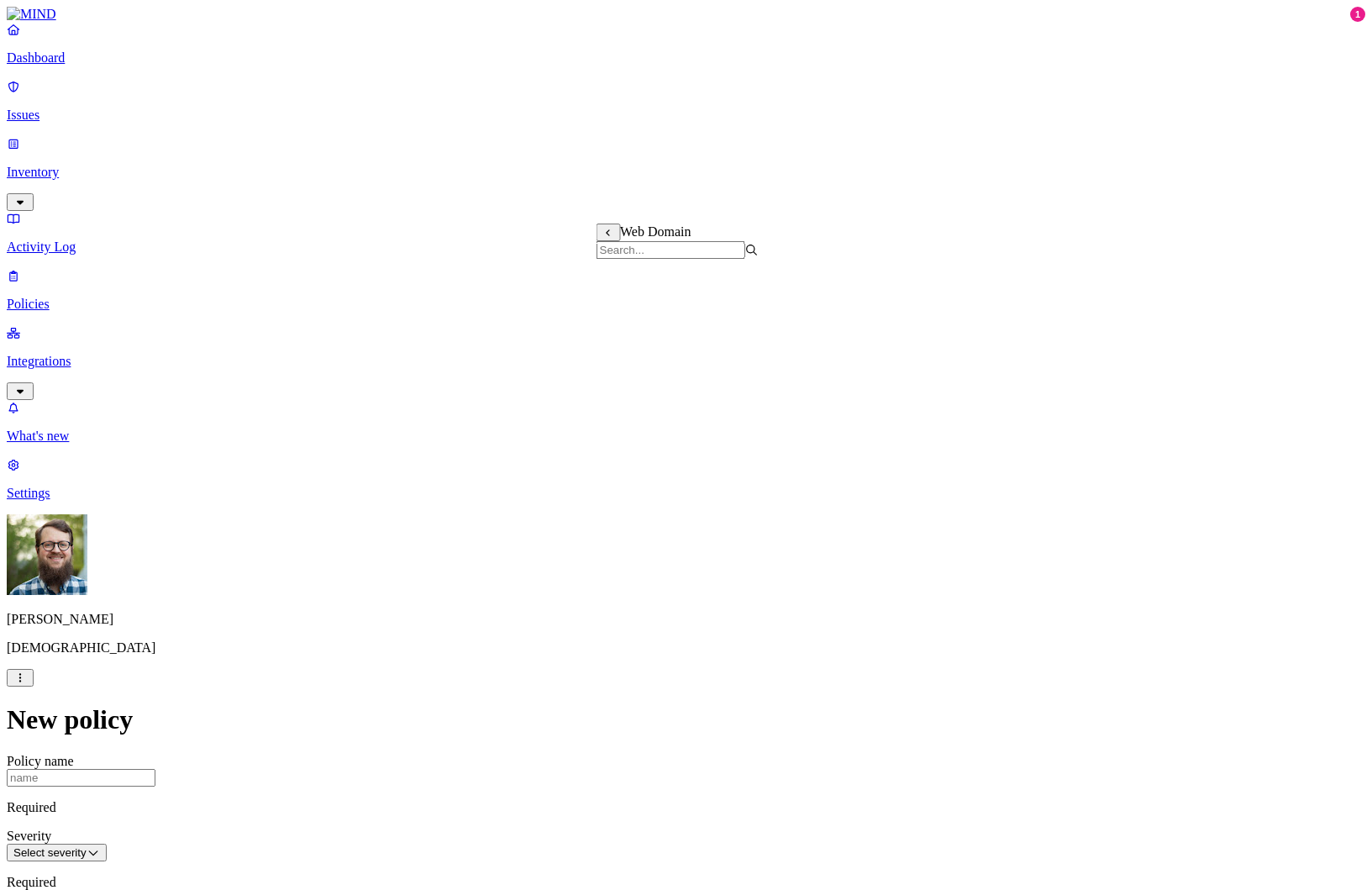
click at [129, 296] on p "Policies" at bounding box center [686, 303] width 1359 height 15
click at [155, 769] on input "Policy name" at bounding box center [81, 778] width 149 height 18
type input "Monitor downloads from [DOMAIN_NAME]"
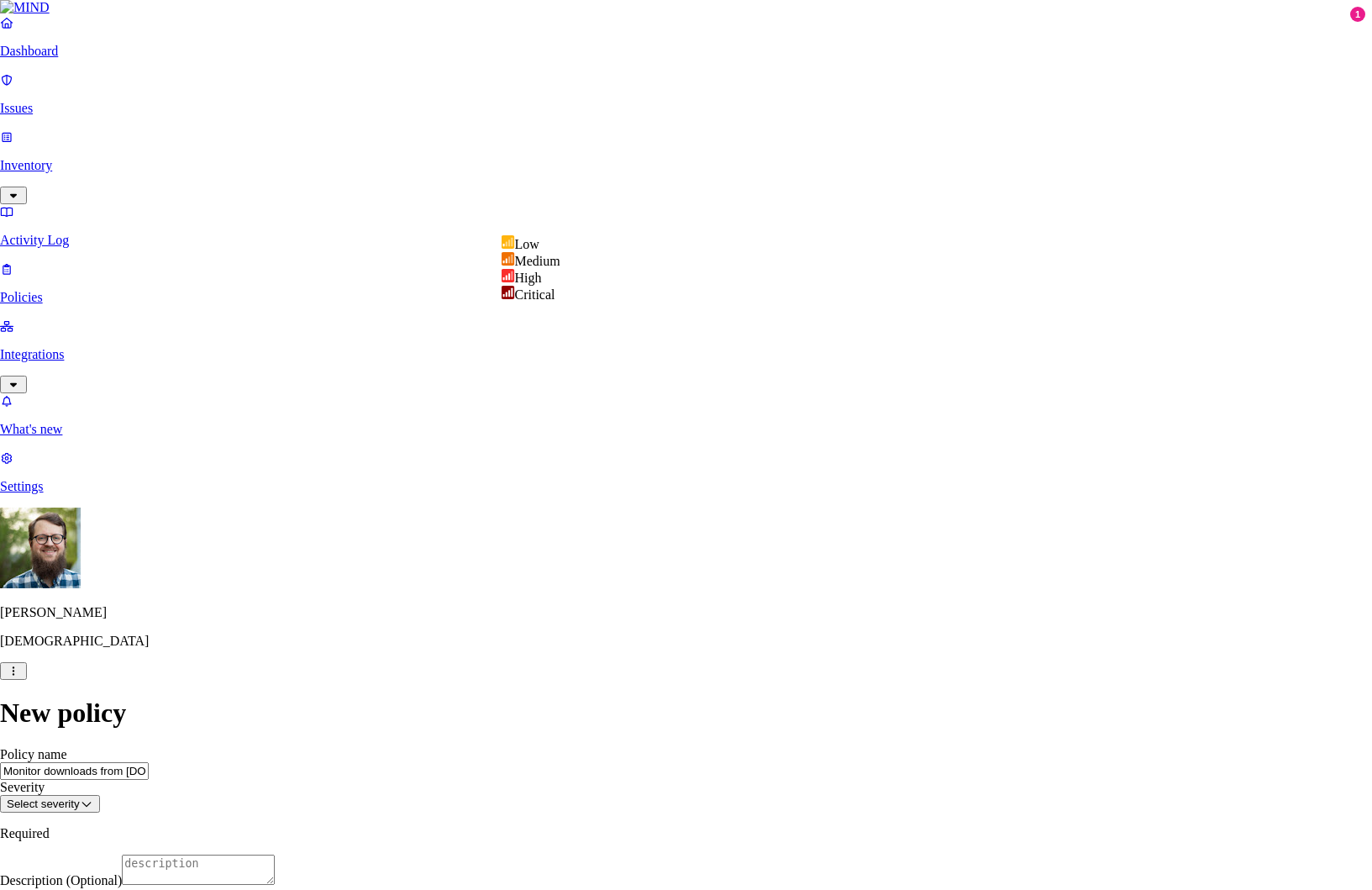
select select "3"
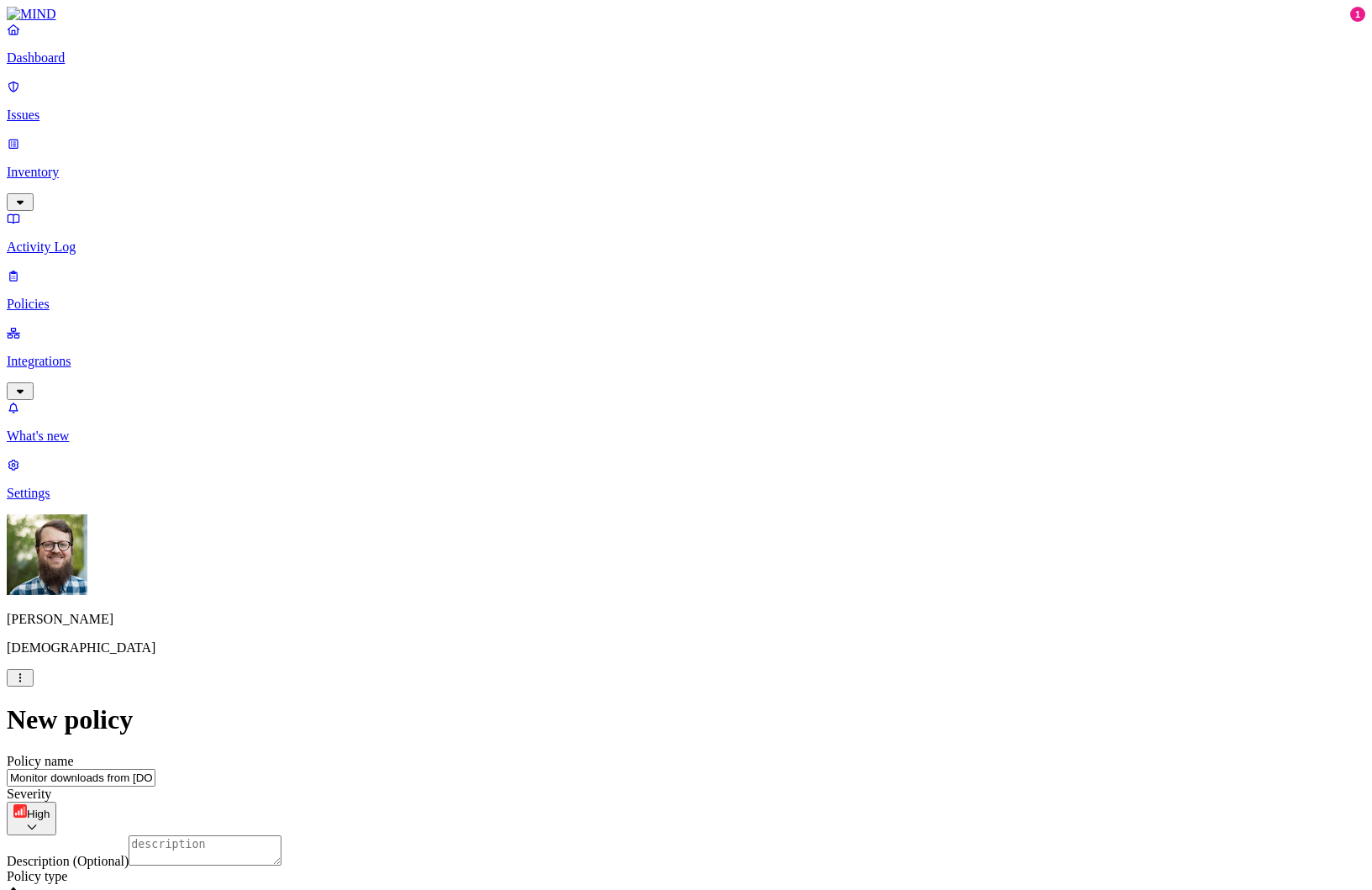
click at [281, 835] on textarea "Description (Optional)" at bounding box center [205, 850] width 153 height 30
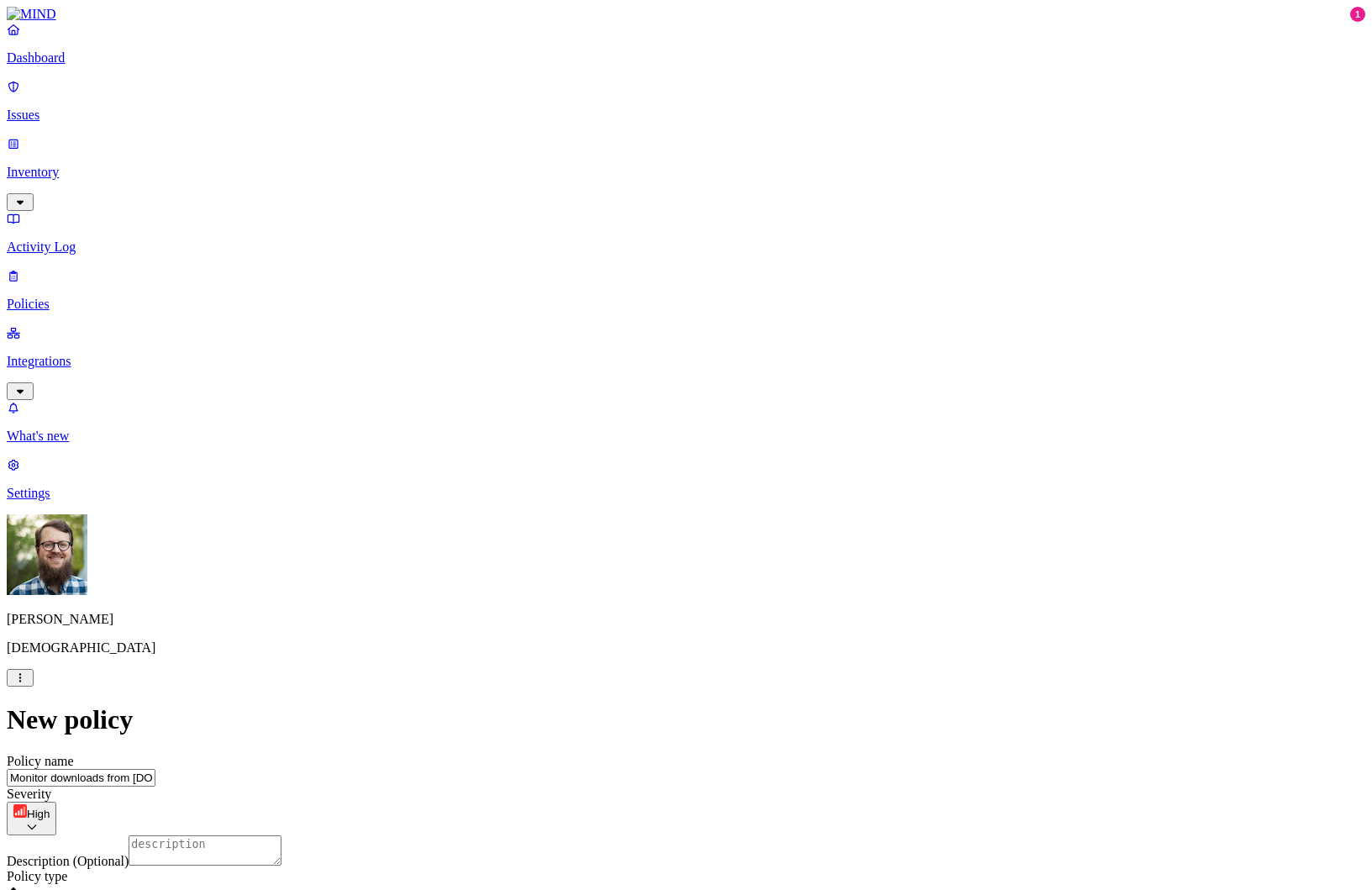
scroll to position [654, 0]
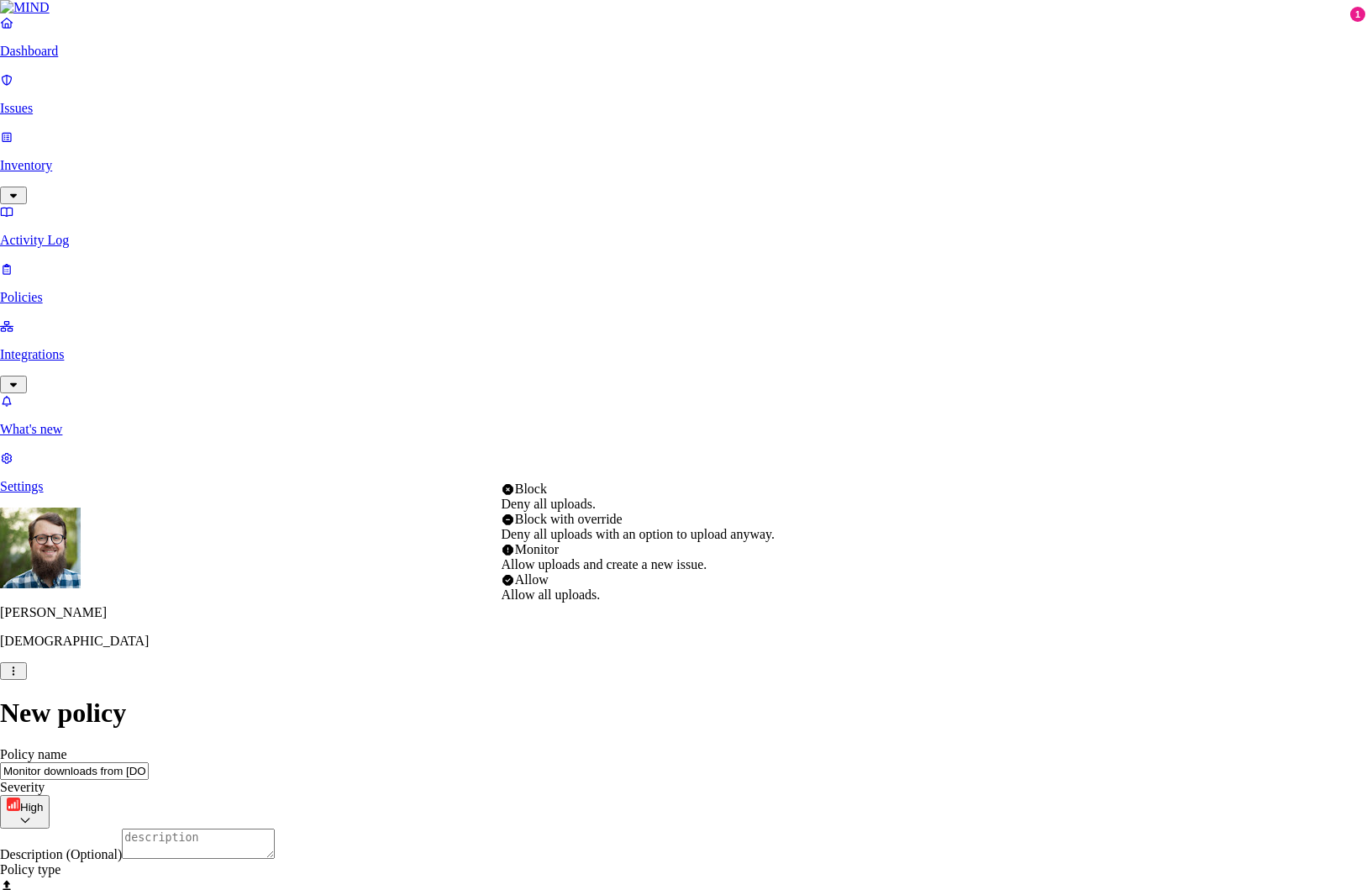
click at [598, 462] on html "Dashboard Issues Inventory Activity Log Policies Integrations What's new 1 Sett…" at bounding box center [686, 904] width 1372 height 1808
select select "2"
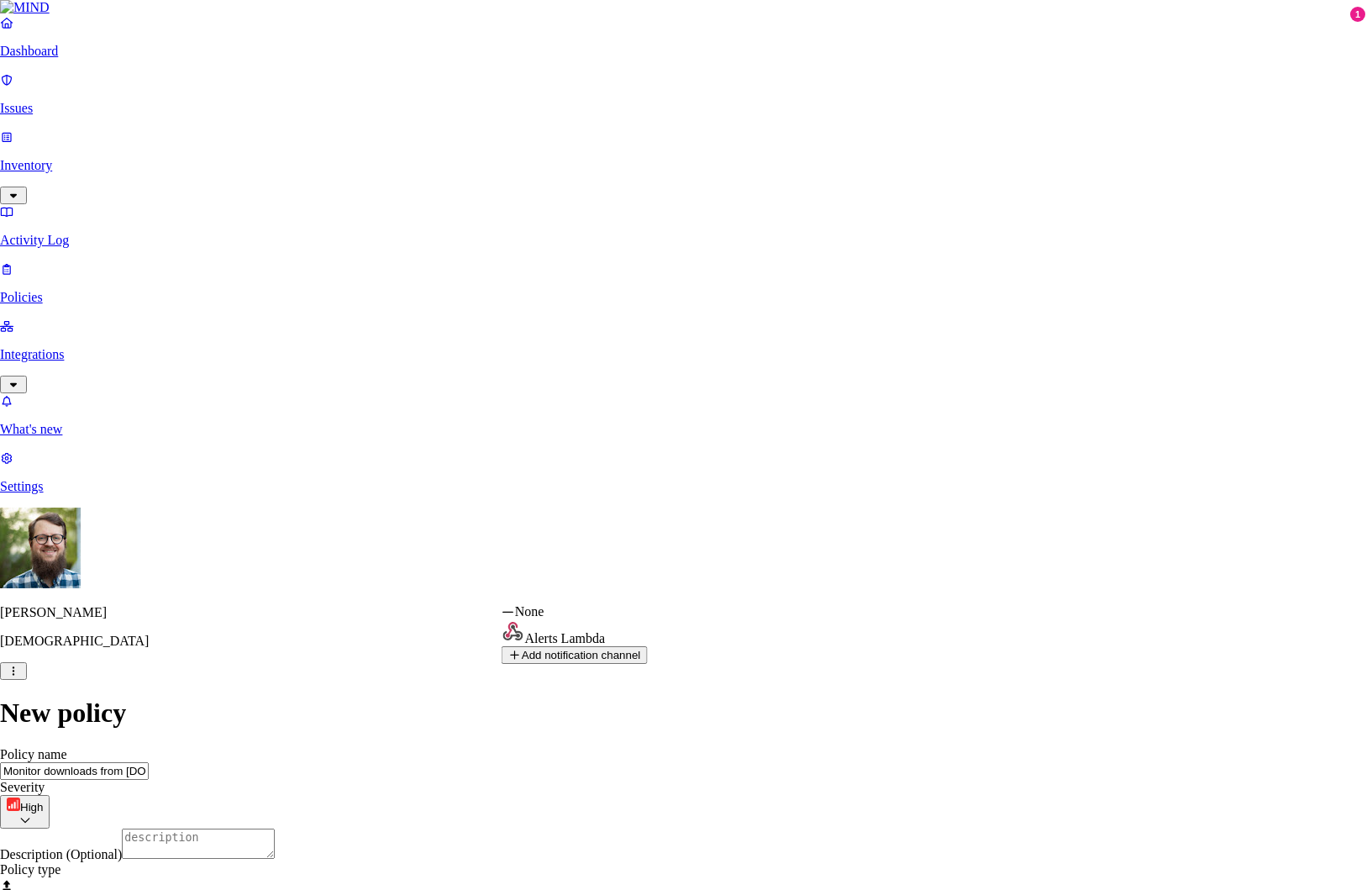
click at [604, 601] on html "Dashboard Issues Inventory Activity Log Policies Integrations What's new 1 Sett…" at bounding box center [686, 904] width 1372 height 1808
click at [711, 537] on html "Dashboard Issues Inventory Activity Log Policies Integrations What's new 1 Sett…" at bounding box center [686, 904] width 1372 height 1808
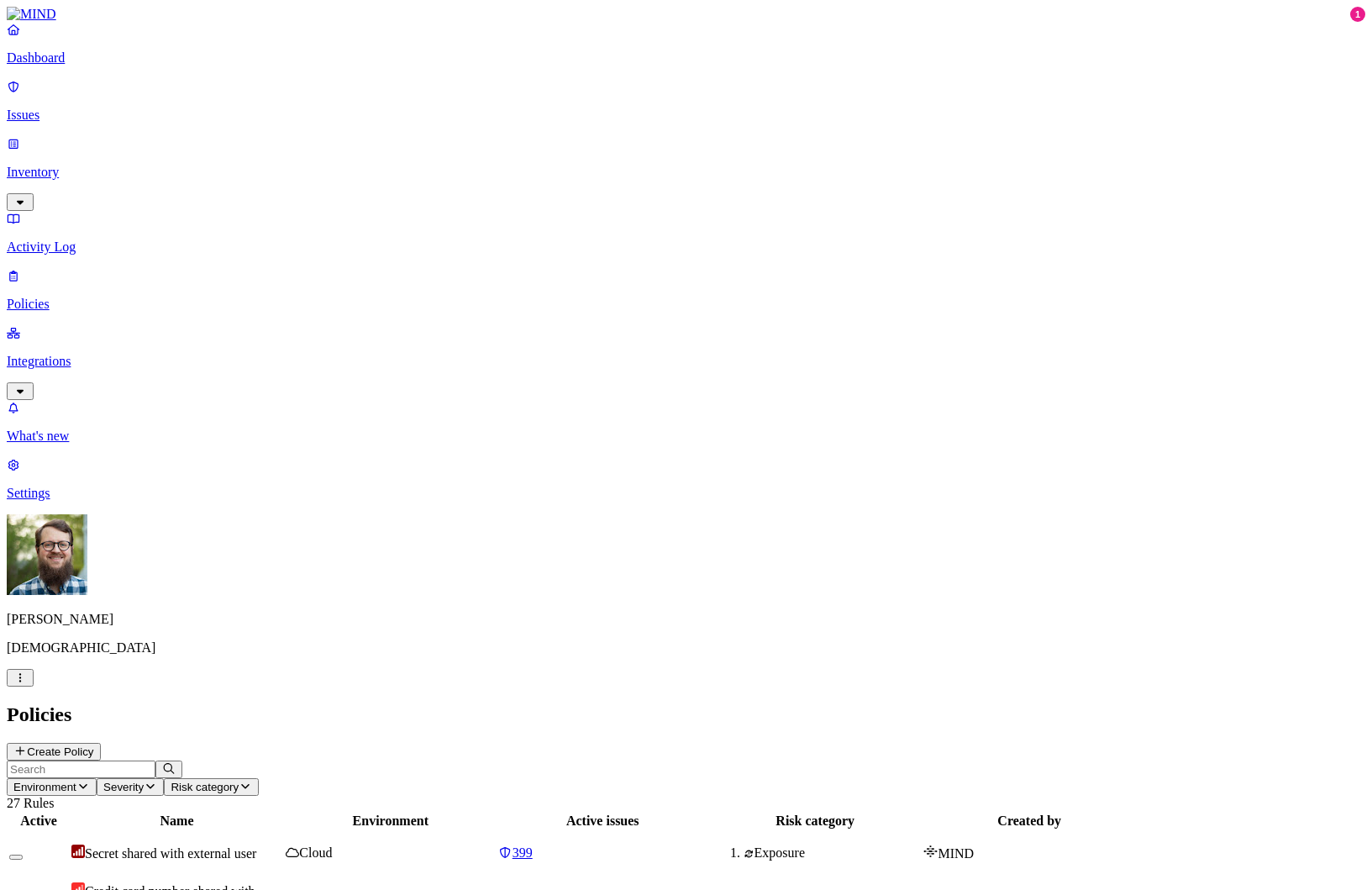
click at [118, 109] on p "Issues" at bounding box center [686, 115] width 1359 height 15
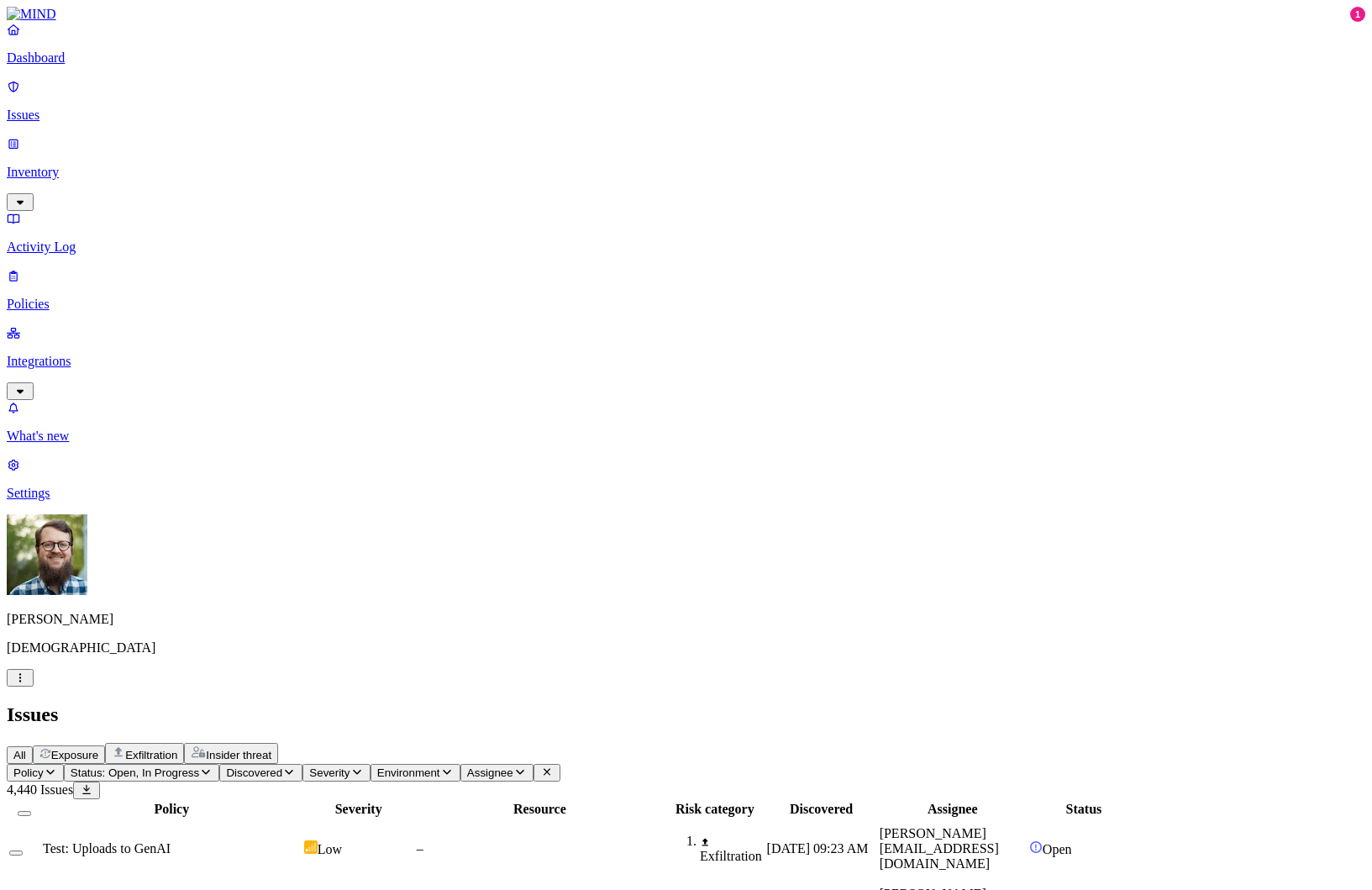
click at [301, 841] on div "Test: Uploads to GenAI" at bounding box center [172, 849] width 258 height 15
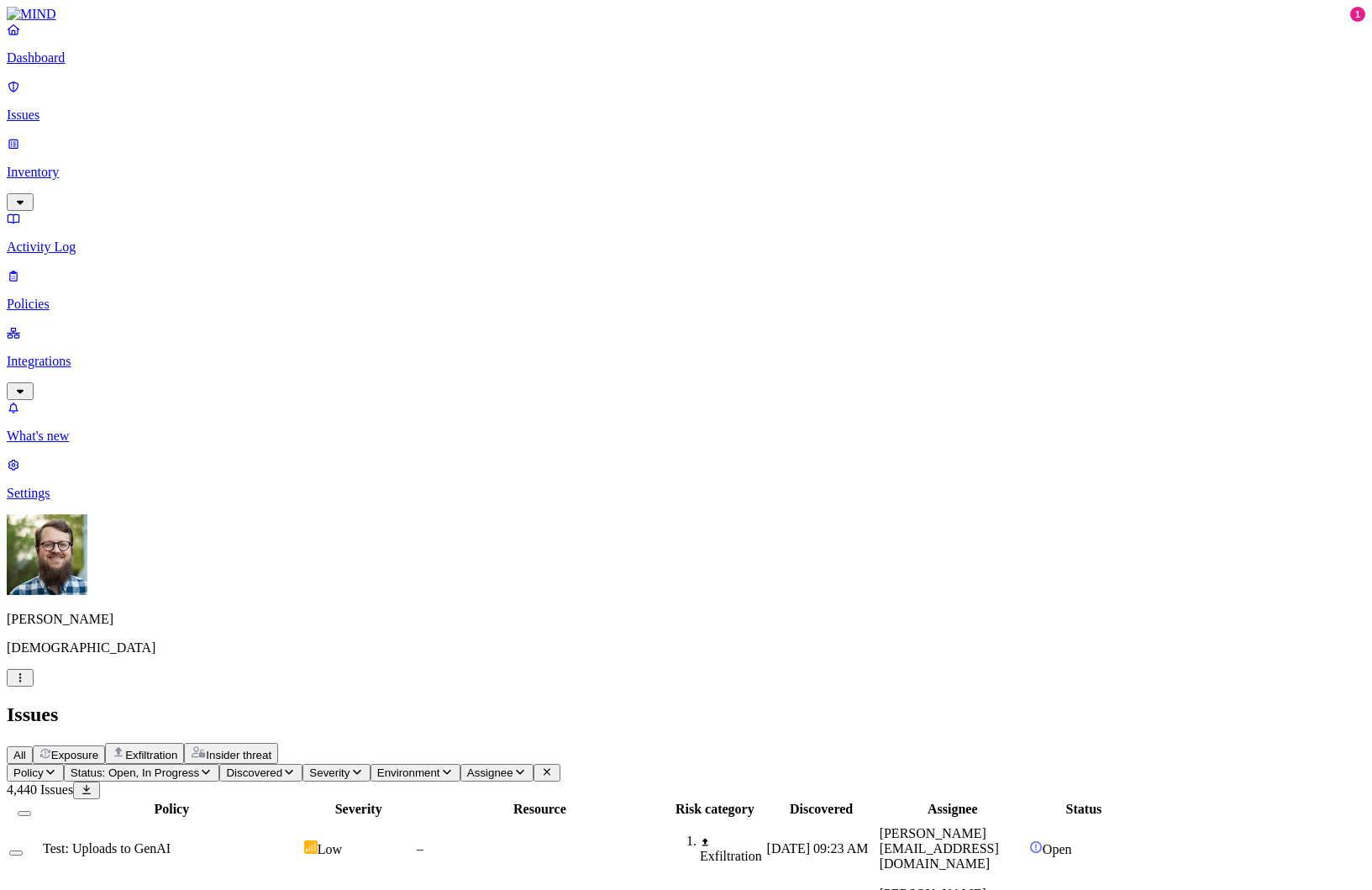
click at [301, 841] on div "Test: Uploads to GenAI" at bounding box center [172, 849] width 258 height 15
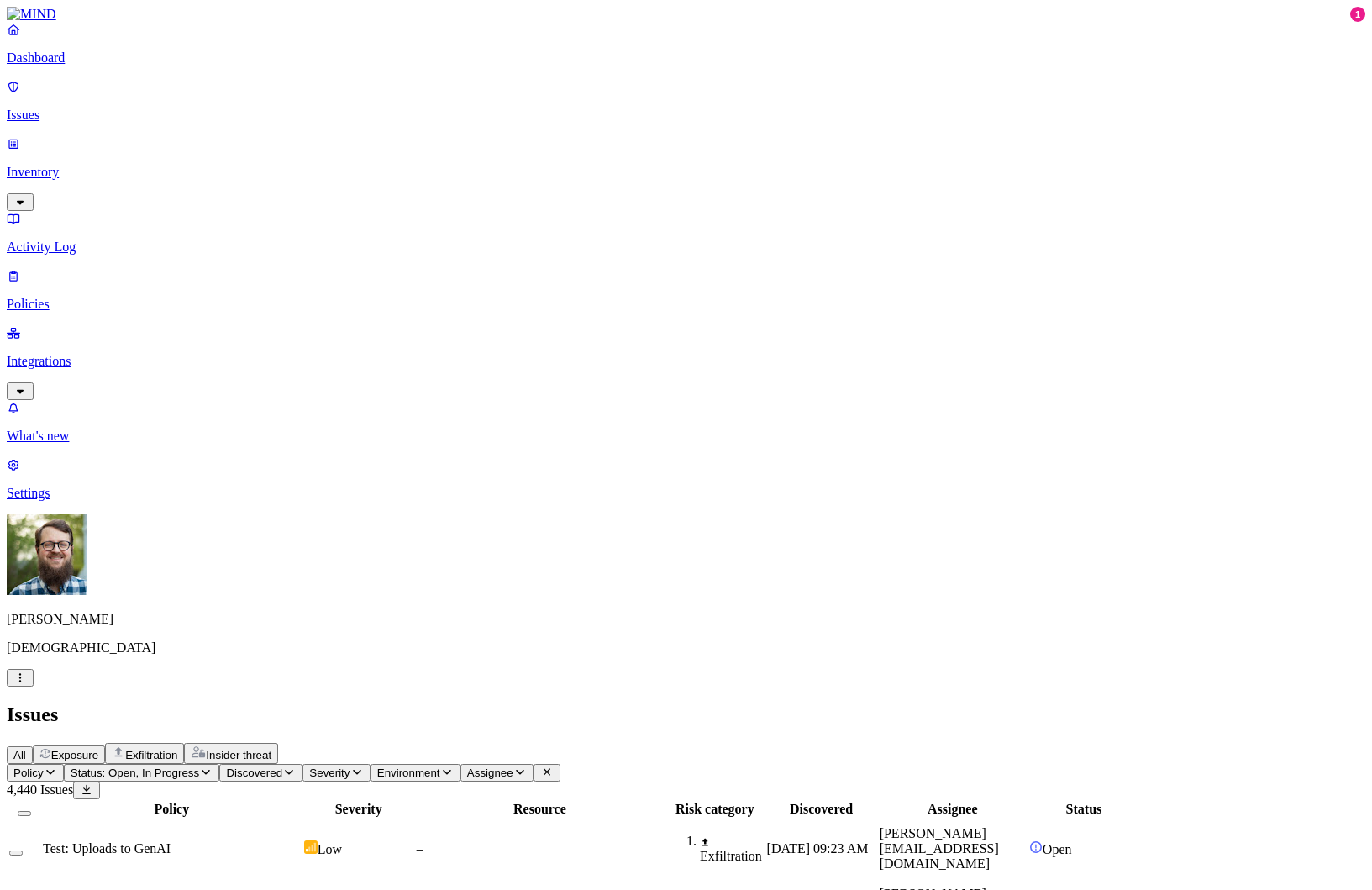
click at [749, 743] on div "All Exposure Exfiltration Insider threat" at bounding box center [686, 753] width 1359 height 21
click at [86, 296] on p "Policies" at bounding box center [686, 303] width 1359 height 15
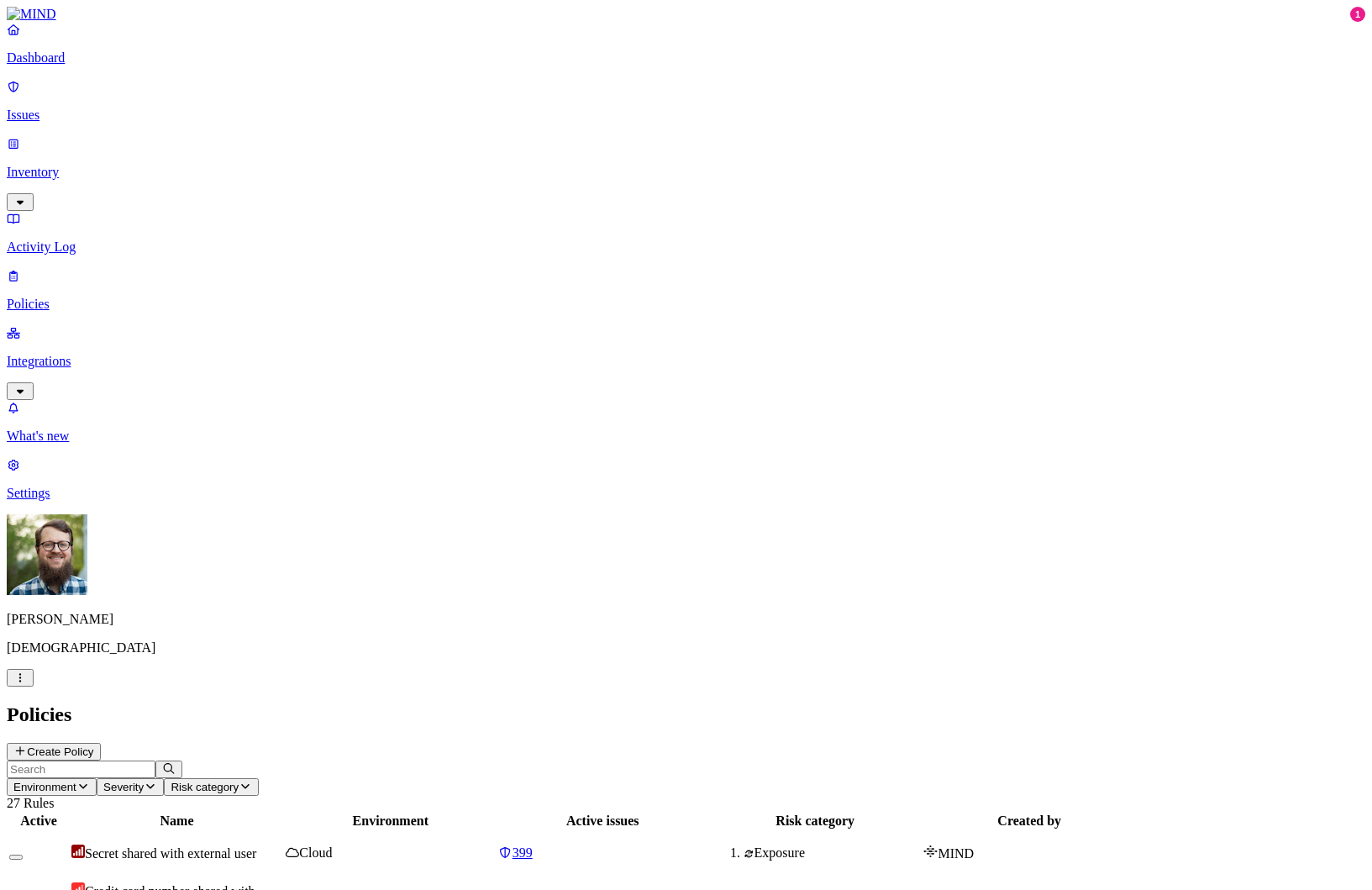
click at [123, 165] on p "Inventory" at bounding box center [686, 172] width 1359 height 15
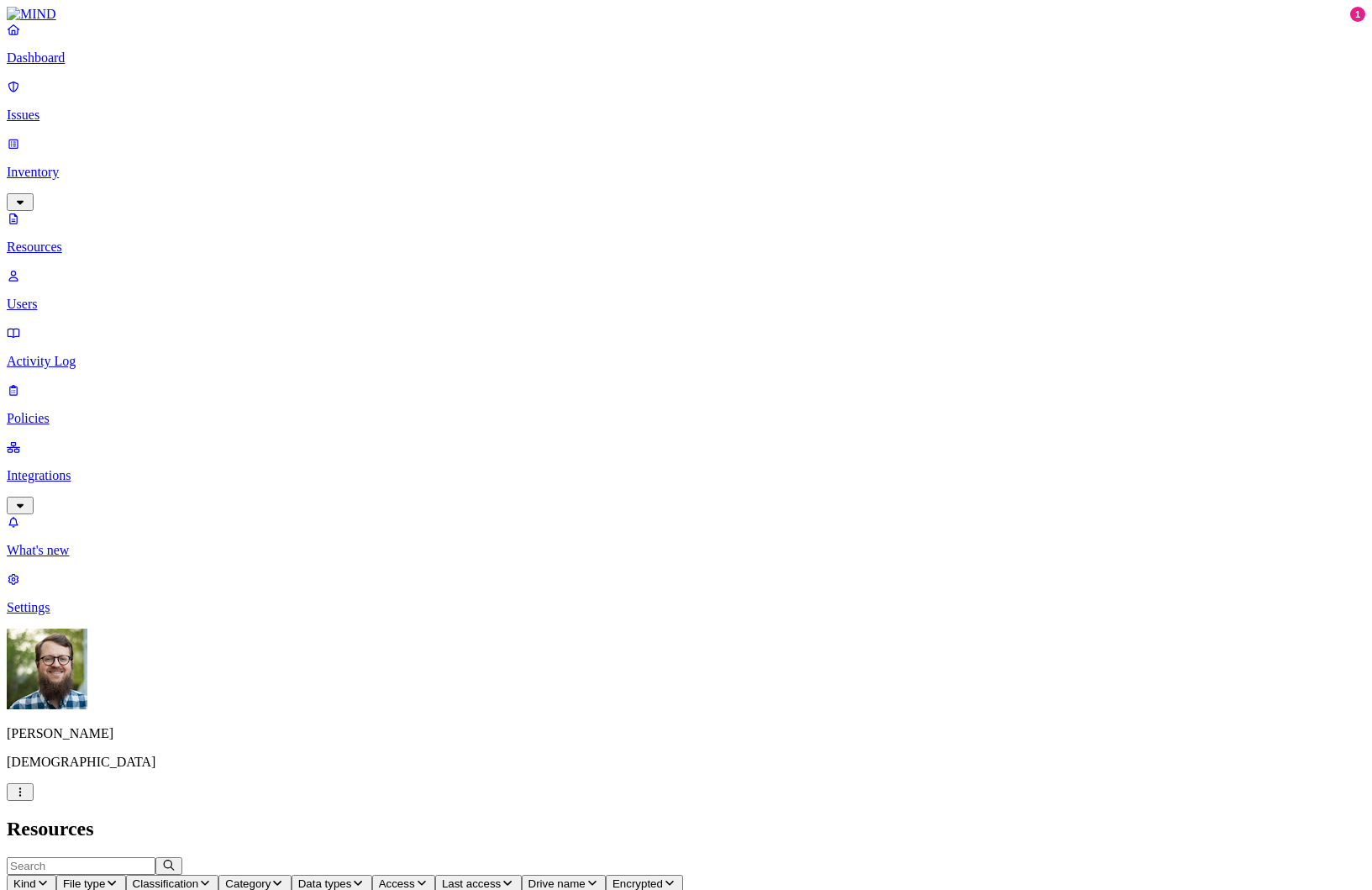
click at [199, 878] on span "Classification" at bounding box center [166, 884] width 66 height 12
click at [502, 282] on button "button" at bounding box center [508, 285] width 13 height 5
click at [667, 818] on h2 "Resources" at bounding box center [686, 829] width 1359 height 23
click at [305, 878] on span "Category" at bounding box center [281, 884] width 45 height 12
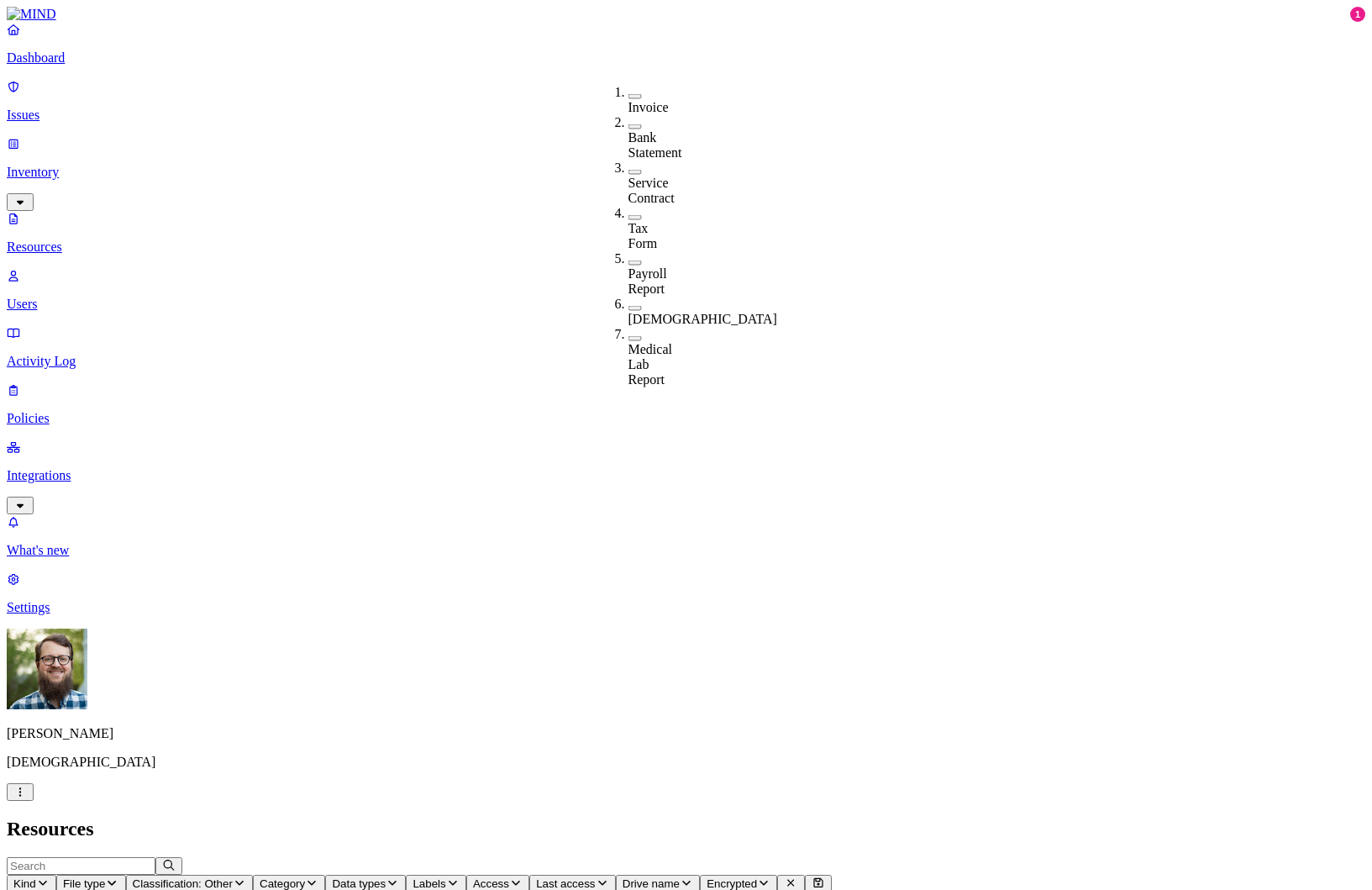
click at [693, 818] on h2 "Resources" at bounding box center [686, 829] width 1359 height 23
click at [73, 296] on p "Users" at bounding box center [686, 303] width 1359 height 15
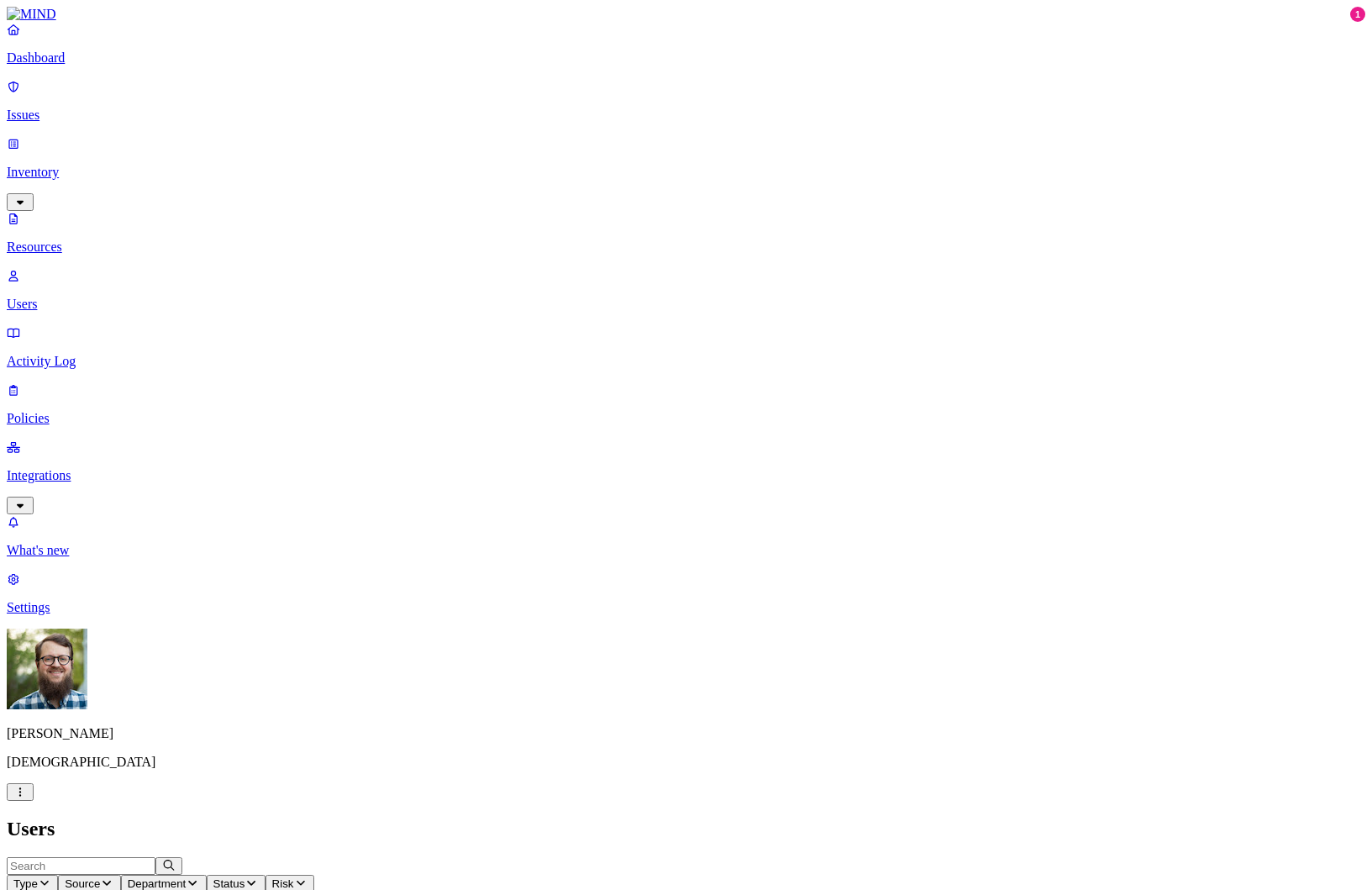
click at [53, 165] on p "Inventory" at bounding box center [686, 172] width 1359 height 15
click at [56, 411] on p "Policies" at bounding box center [686, 418] width 1359 height 15
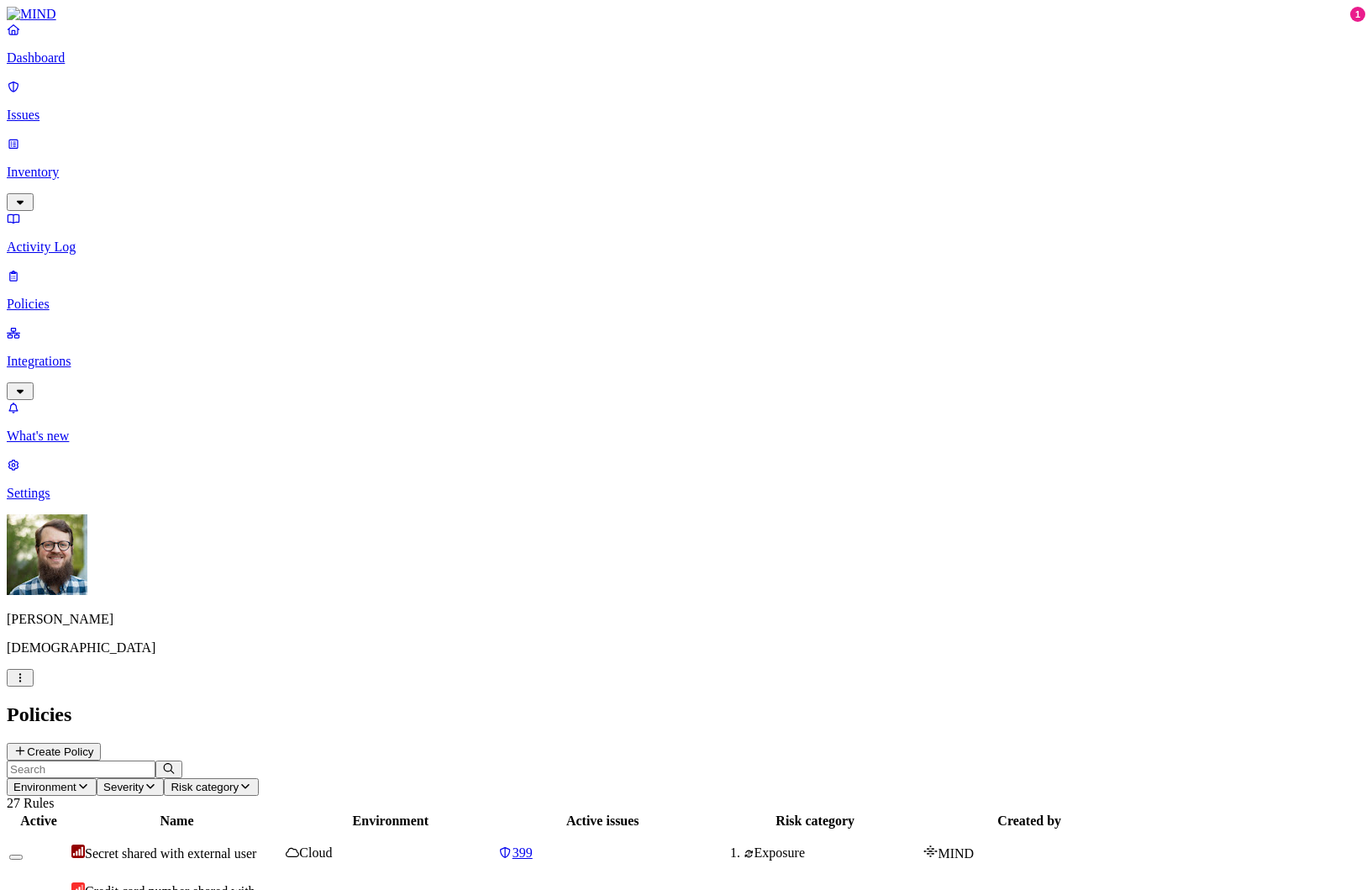
click at [259, 779] on button "Risk category" at bounding box center [212, 788] width 95 height 18
click at [515, 704] on h2 "Policies" at bounding box center [686, 715] width 1359 height 23
click at [107, 165] on p "Inventory" at bounding box center [686, 172] width 1359 height 15
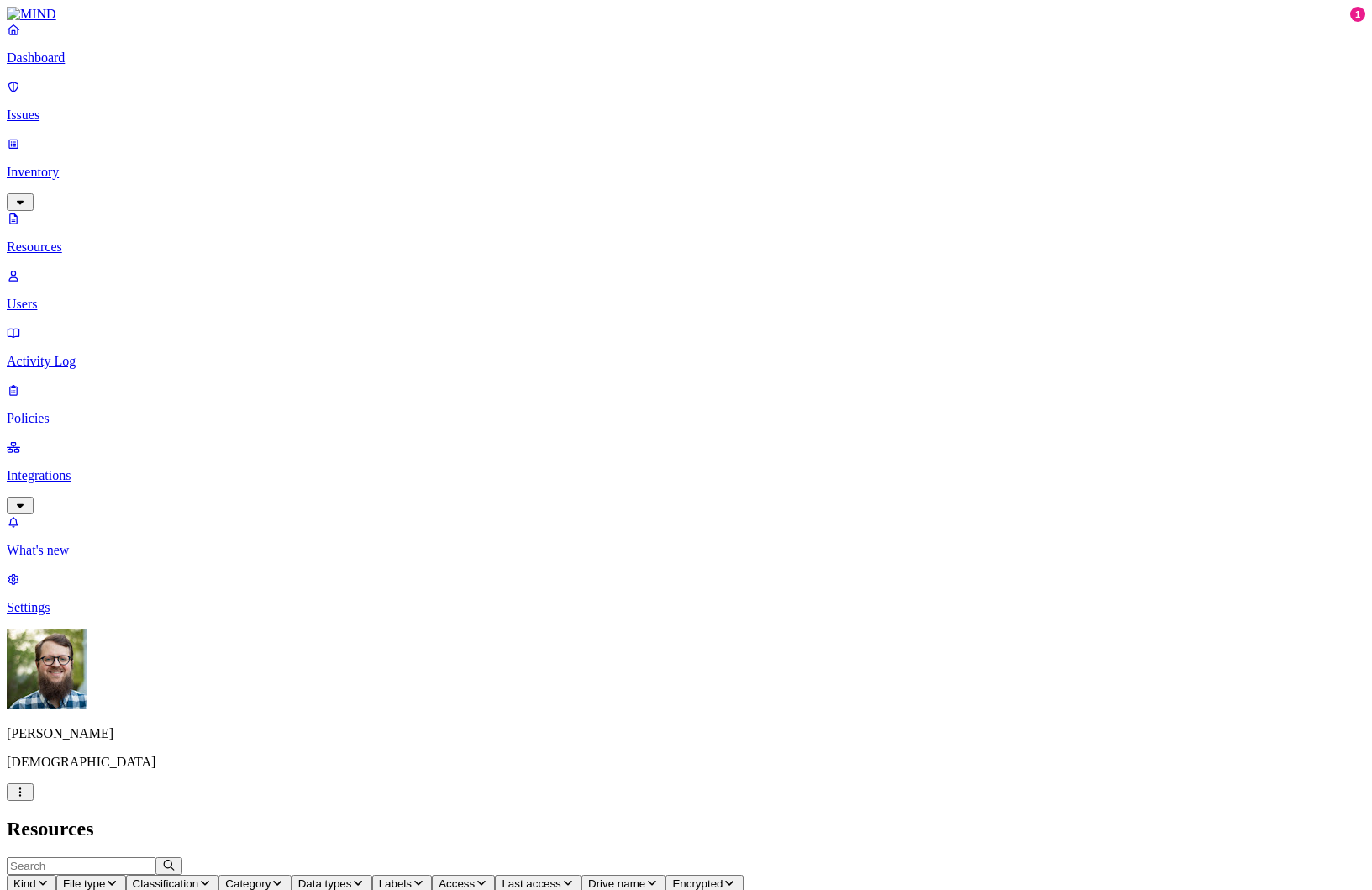
click at [271, 878] on span "Category" at bounding box center [247, 884] width 45 height 12
click at [687, 818] on div "Resources" at bounding box center [686, 829] width 1359 height 23
click at [352, 878] on span "Data types" at bounding box center [324, 884] width 54 height 12
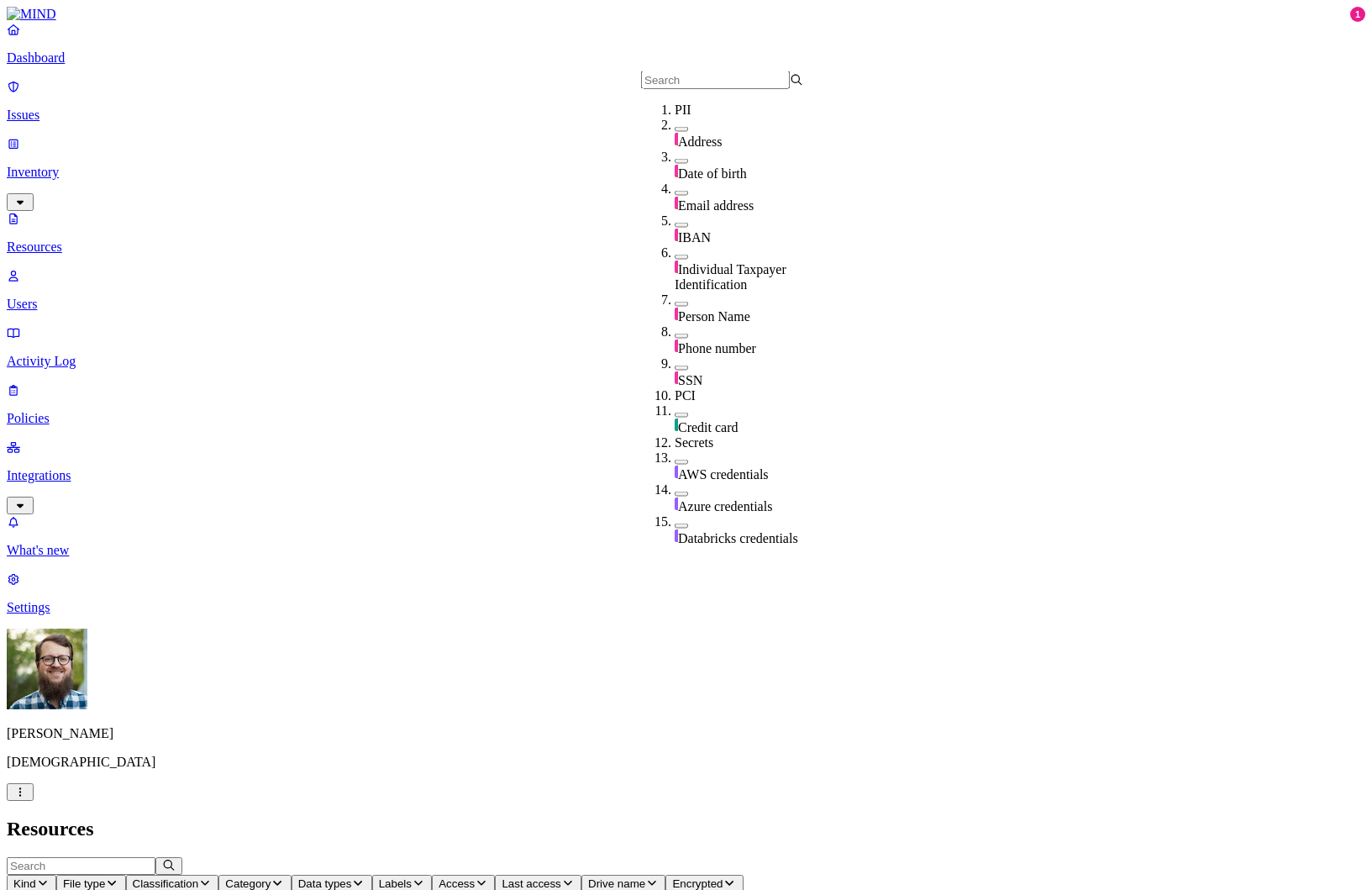
click at [715, 818] on h2 "Resources" at bounding box center [686, 829] width 1359 height 23
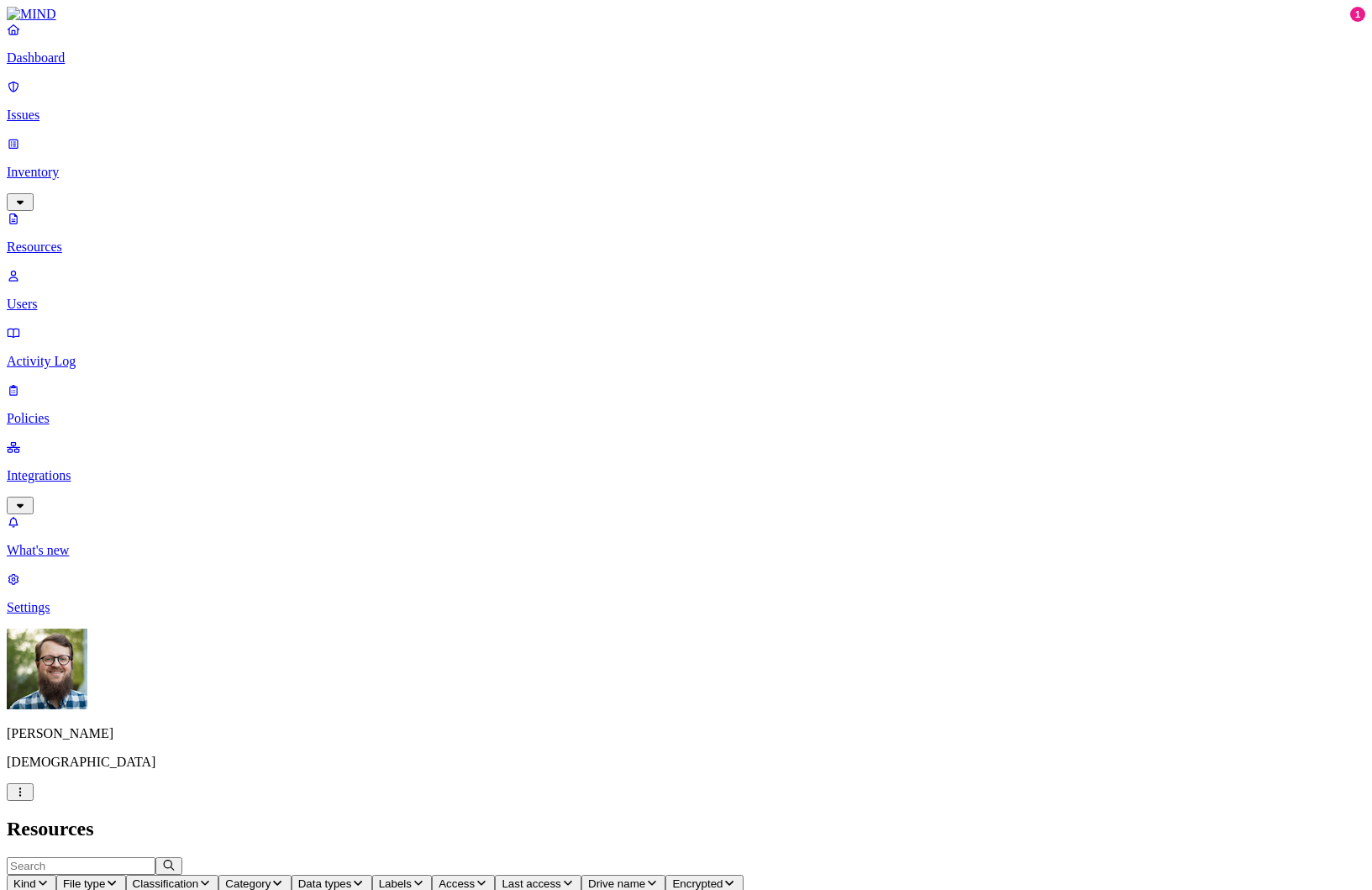
click at [425, 878] on icon "button" at bounding box center [418, 883] width 13 height 11
click at [767, 100] on label "Confidential" at bounding box center [793, 107] width 67 height 14
click at [759, 93] on div "Confidential" at bounding box center [759, 101] width 0 height 33
click at [759, 131] on label "Customer" at bounding box center [785, 138] width 52 height 14
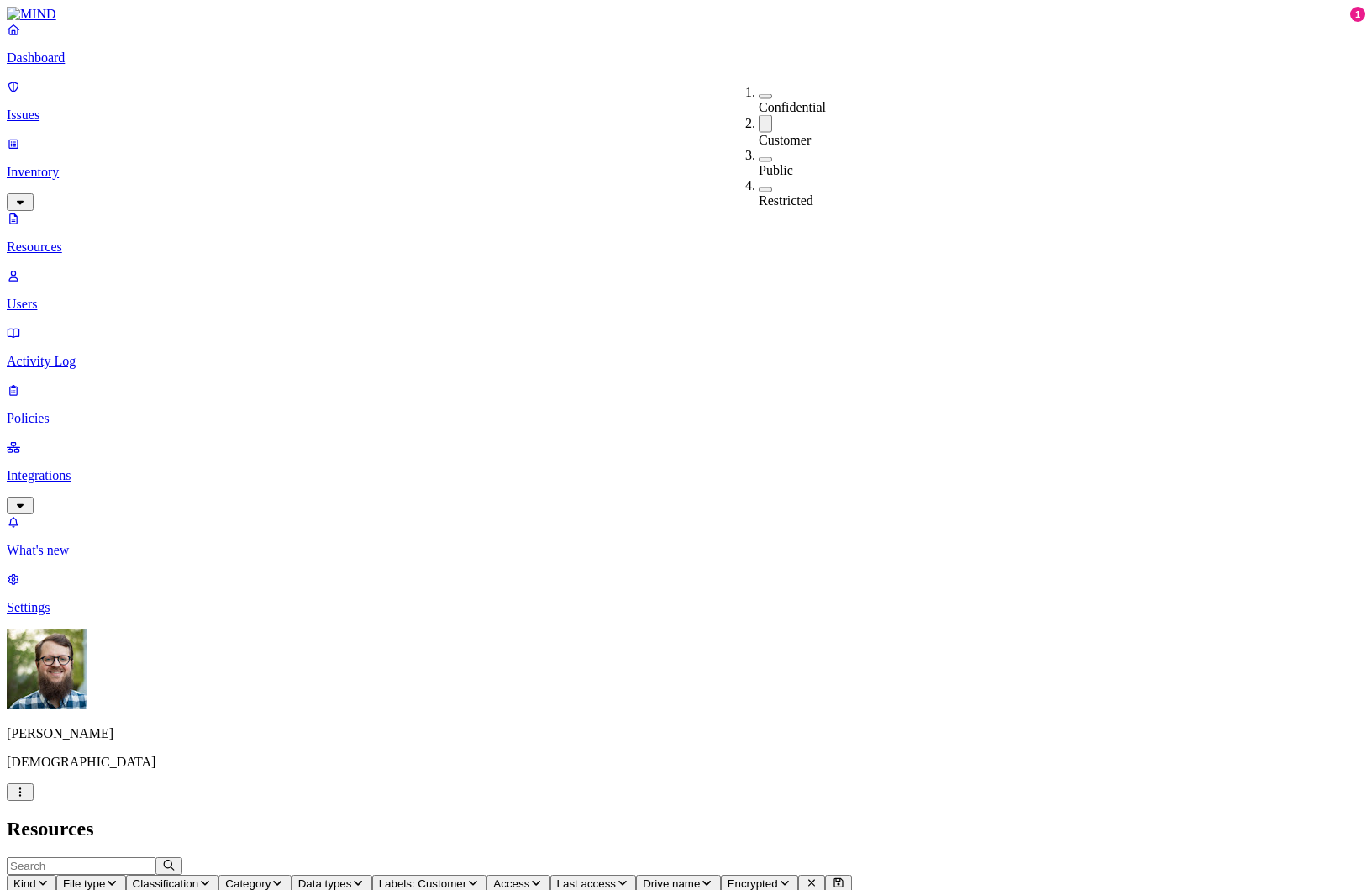
click at [766, 133] on label "Customer" at bounding box center [785, 140] width 52 height 14
click at [767, 161] on label "Public" at bounding box center [776, 168] width 34 height 14
click at [775, 163] on label "Public" at bounding box center [776, 170] width 34 height 14
click at [774, 191] on label "Restricted" at bounding box center [787, 198] width 55 height 14
click at [774, 193] on label "Restricted" at bounding box center [787, 200] width 55 height 14
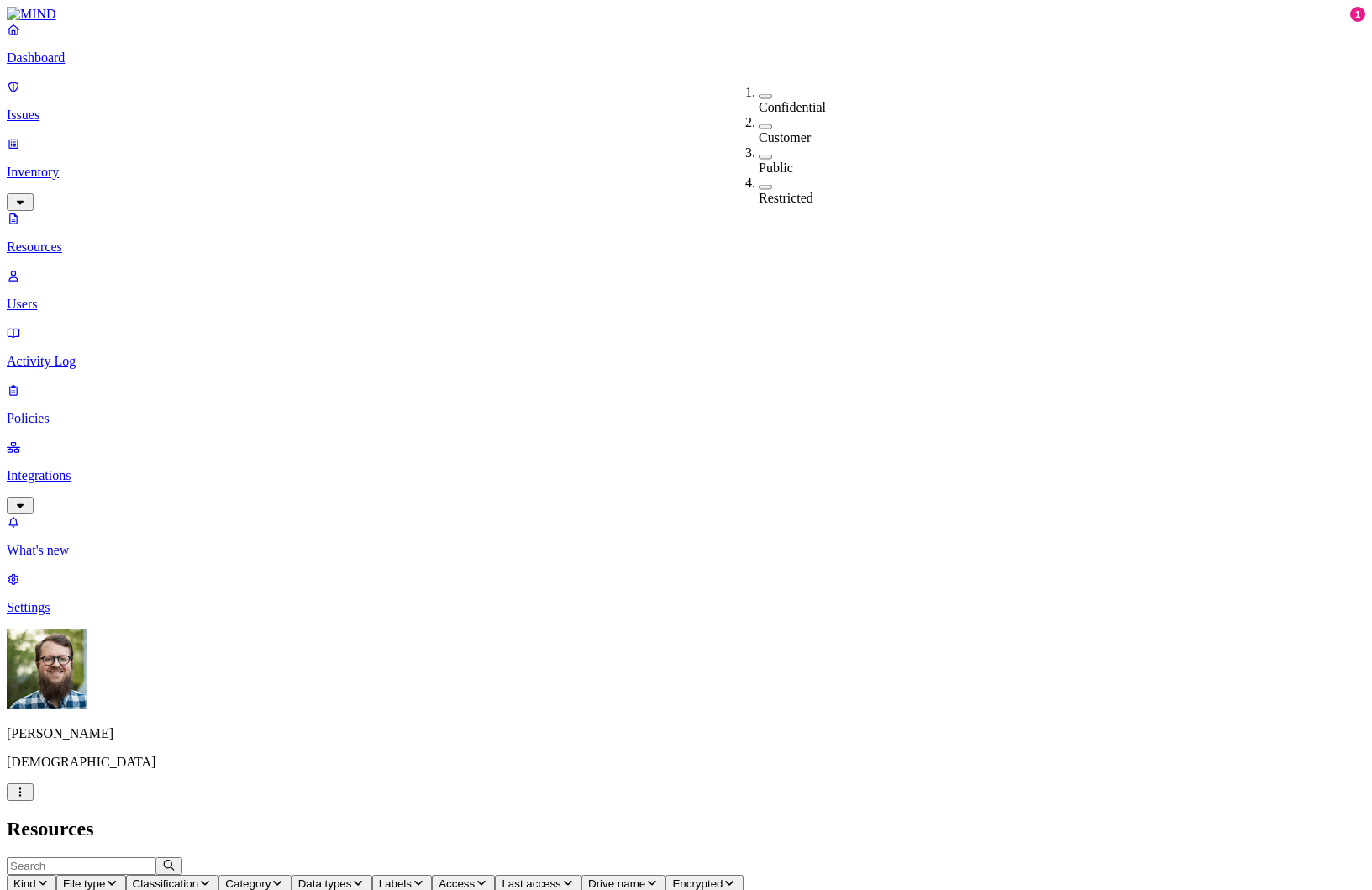
click at [834, 818] on div "Resources" at bounding box center [686, 829] width 1359 height 23
click at [474, 878] on span "Access" at bounding box center [456, 884] width 36 height 12
click at [824, 215] on button "button" at bounding box center [831, 218] width 13 height 5
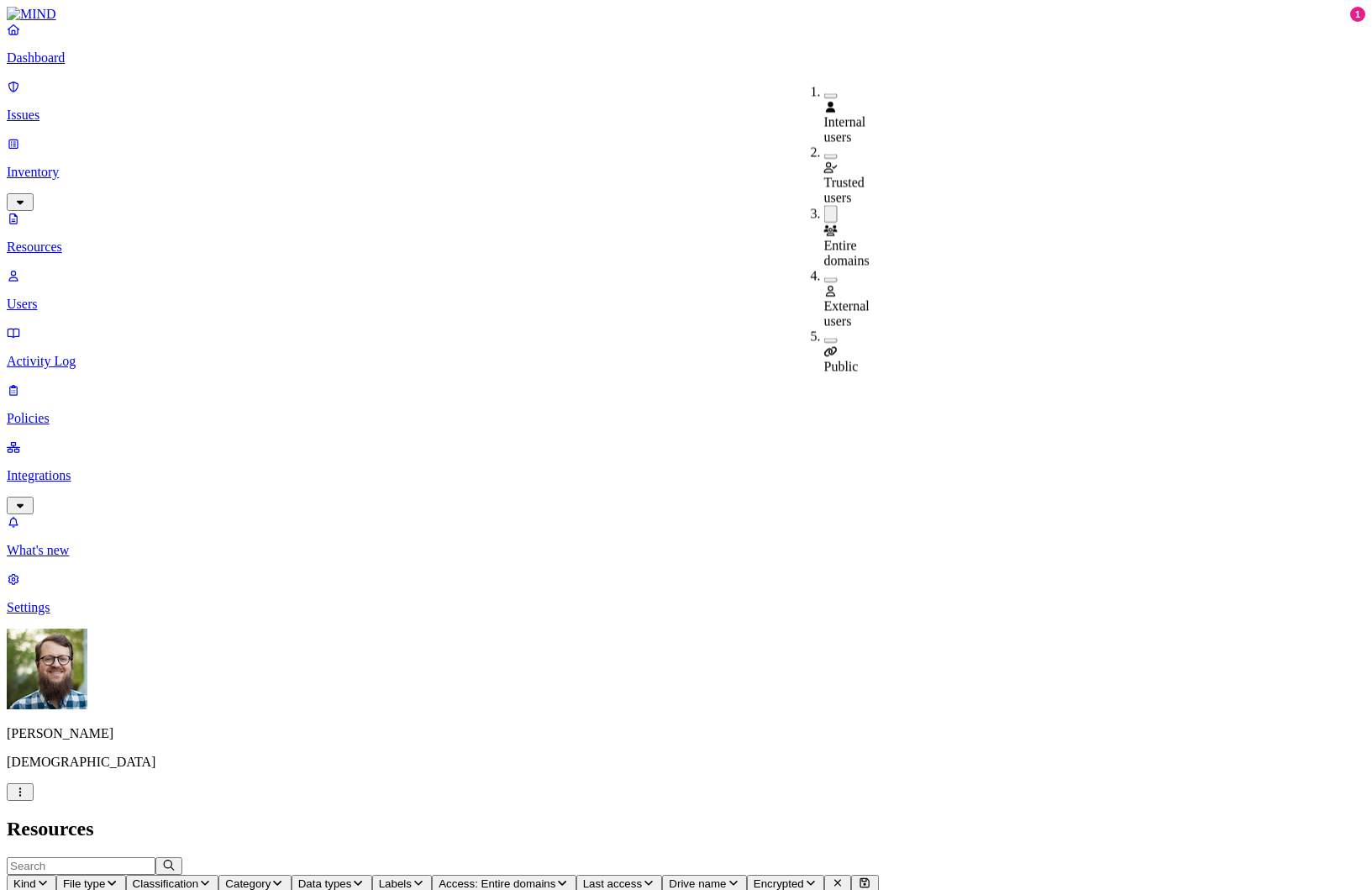
click at [796, 818] on h2 "Resources" at bounding box center [686, 829] width 1359 height 23
